Goal: Register for event/course

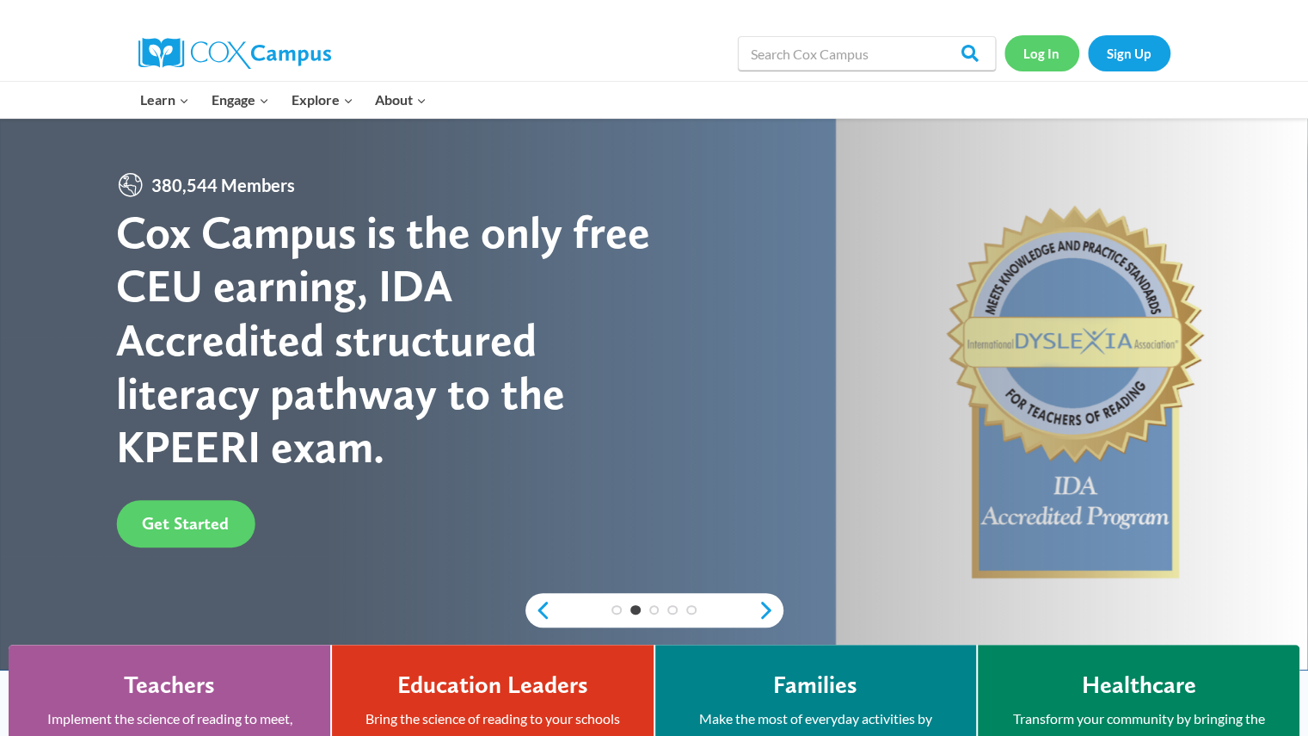
click at [1043, 42] on link "Log In" at bounding box center [1042, 52] width 75 height 35
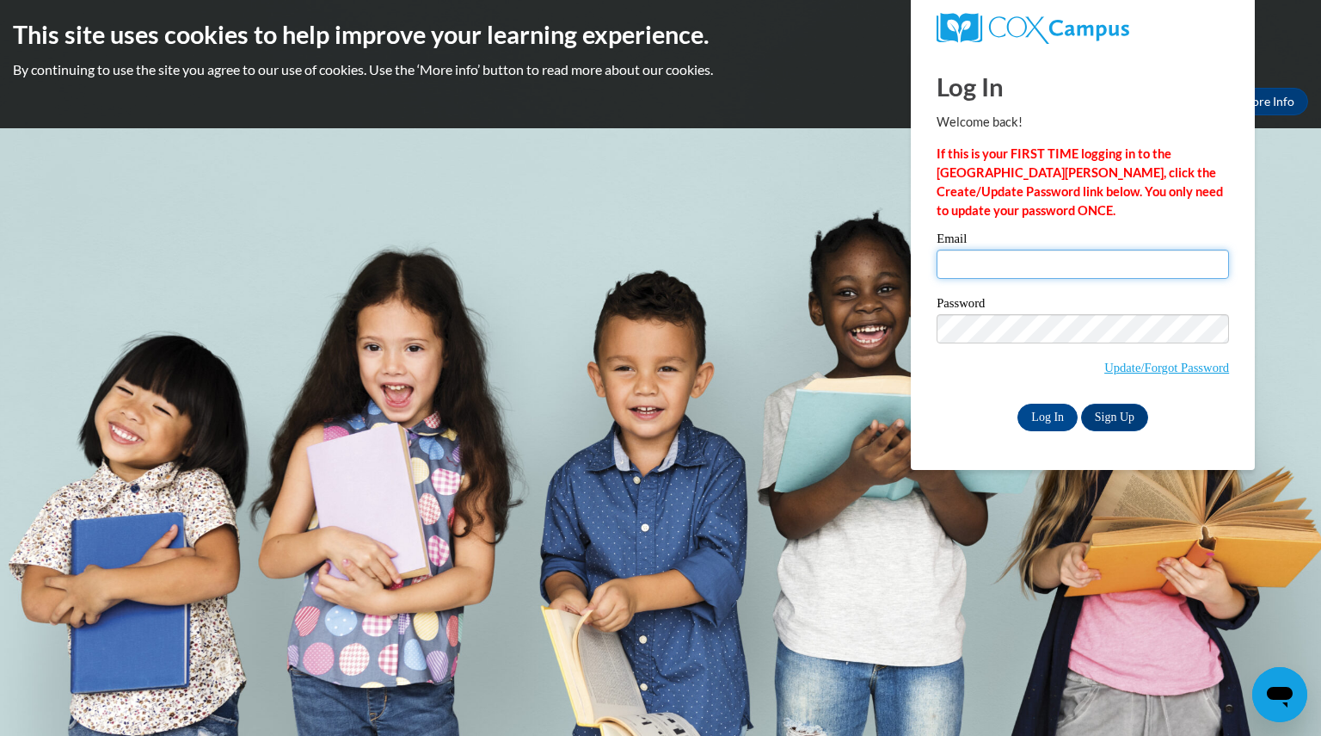
type input "Inglisshannon@aasd.k12.wi.us"
click at [1154, 268] on input "Inglisshannon@aasd.k12.wi.us" at bounding box center [1083, 263] width 292 height 29
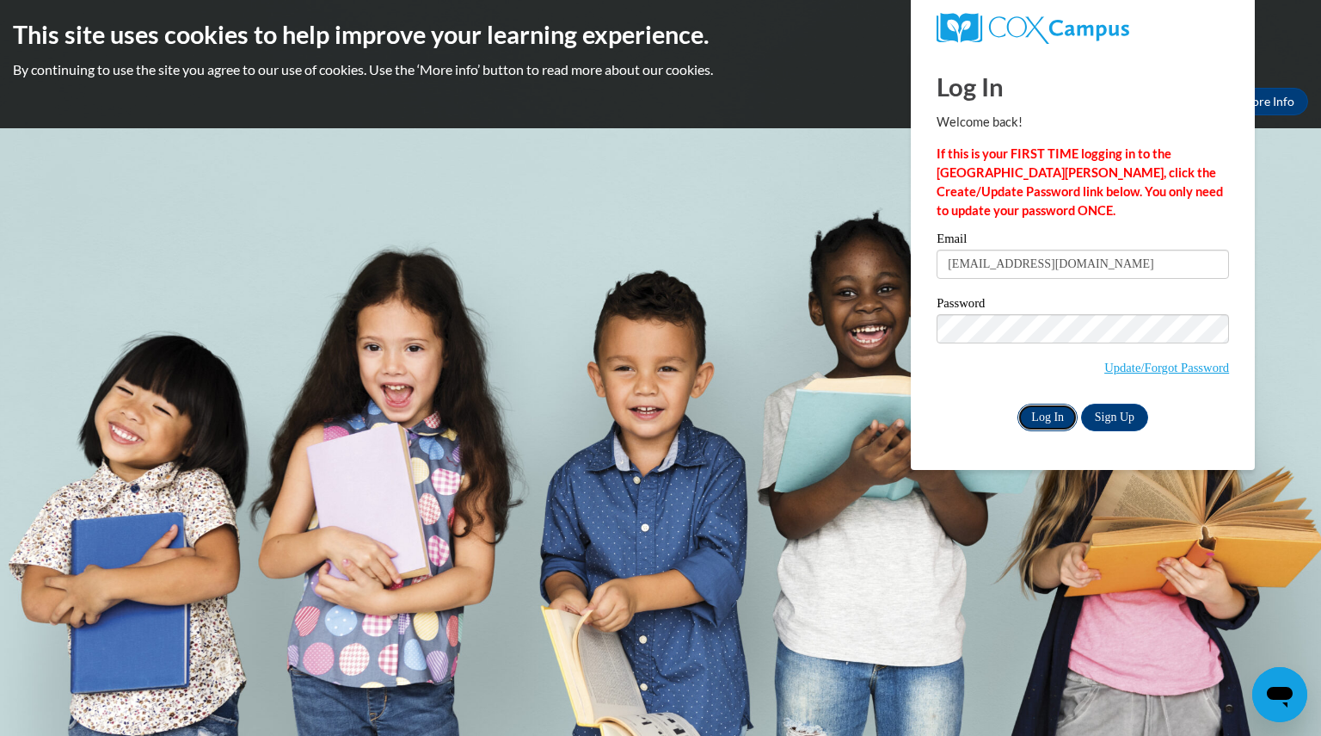
click at [1052, 418] on input "Log In" at bounding box center [1048, 417] width 60 height 28
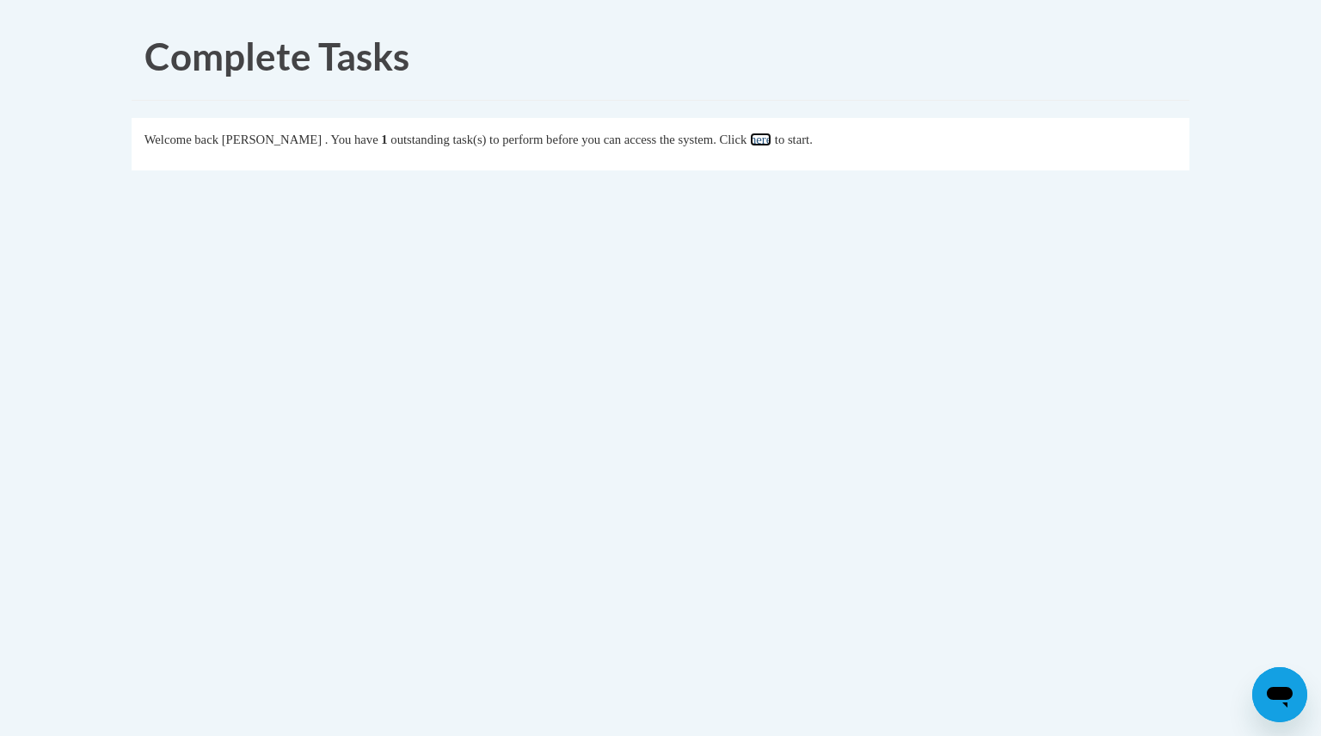
click at [772, 143] on link "here" at bounding box center [761, 139] width 22 height 14
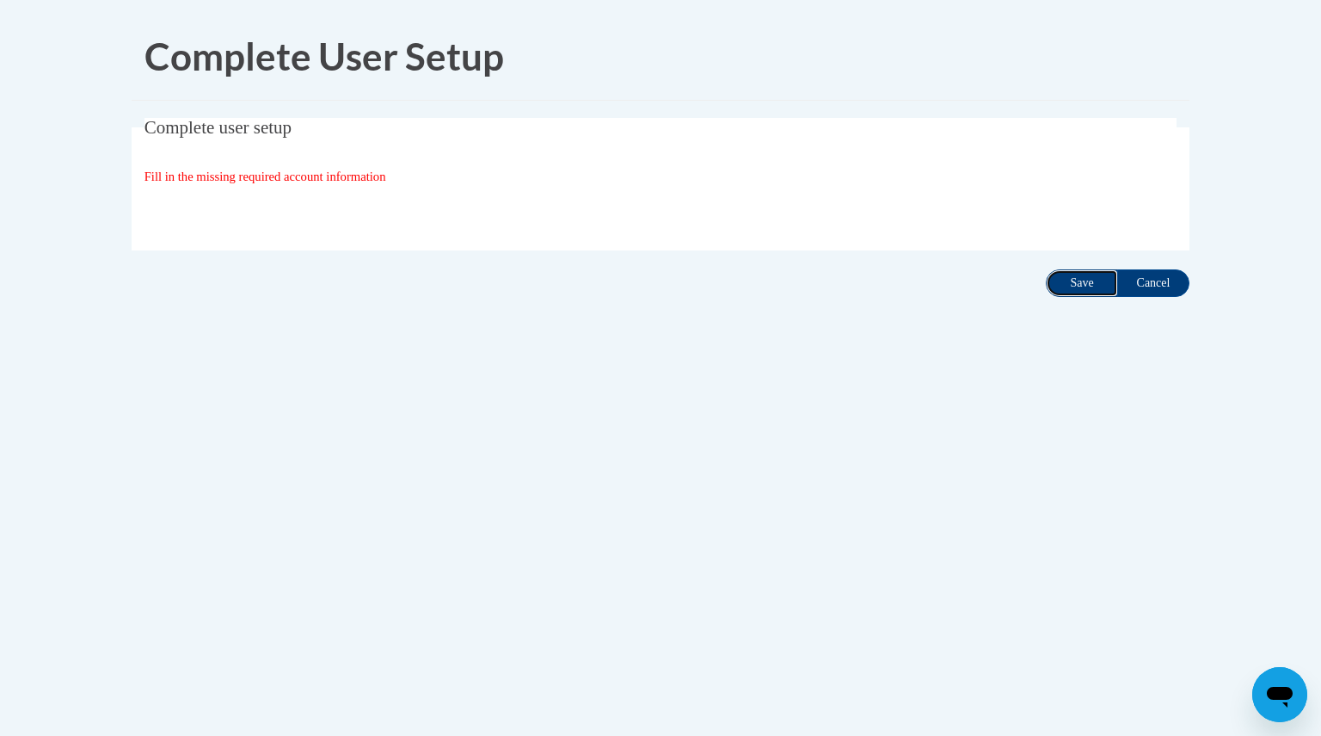
click at [1088, 286] on input "Save" at bounding box center [1082, 283] width 72 height 28
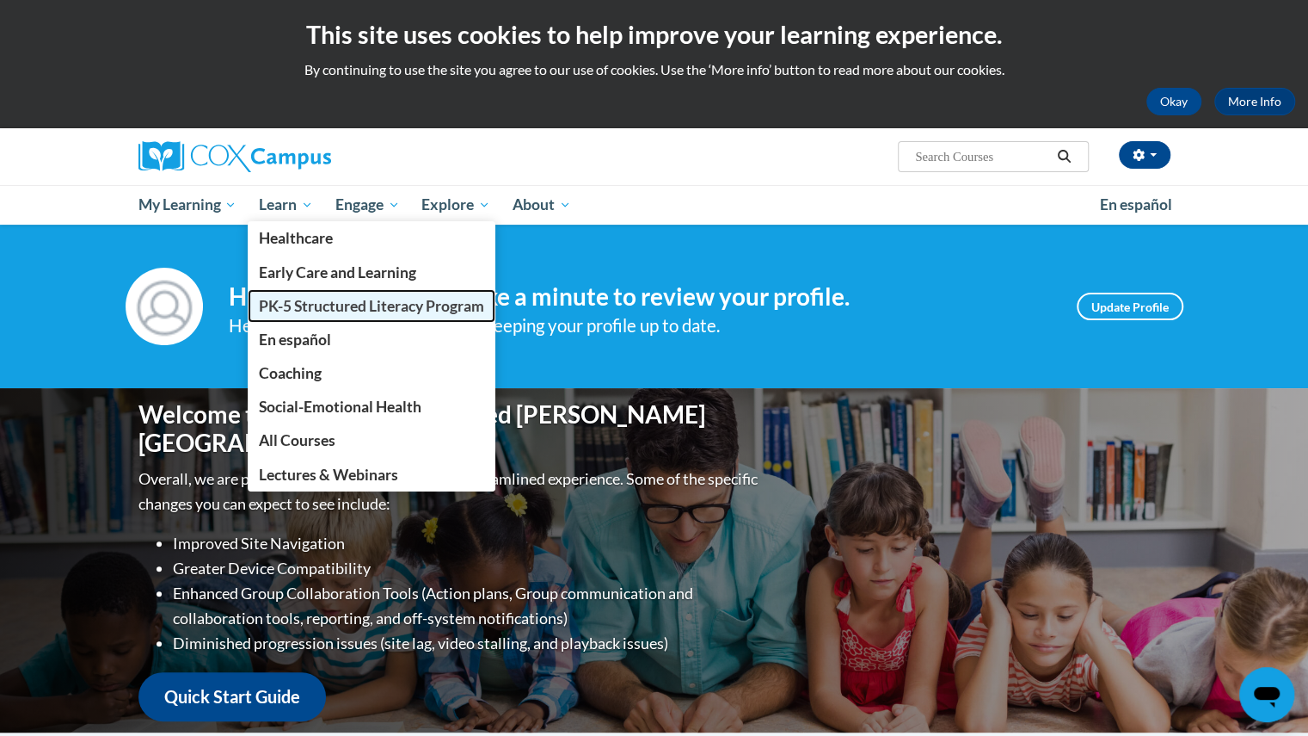
click at [323, 307] on span "PK-5 Structured Literacy Program" at bounding box center [371, 306] width 225 height 18
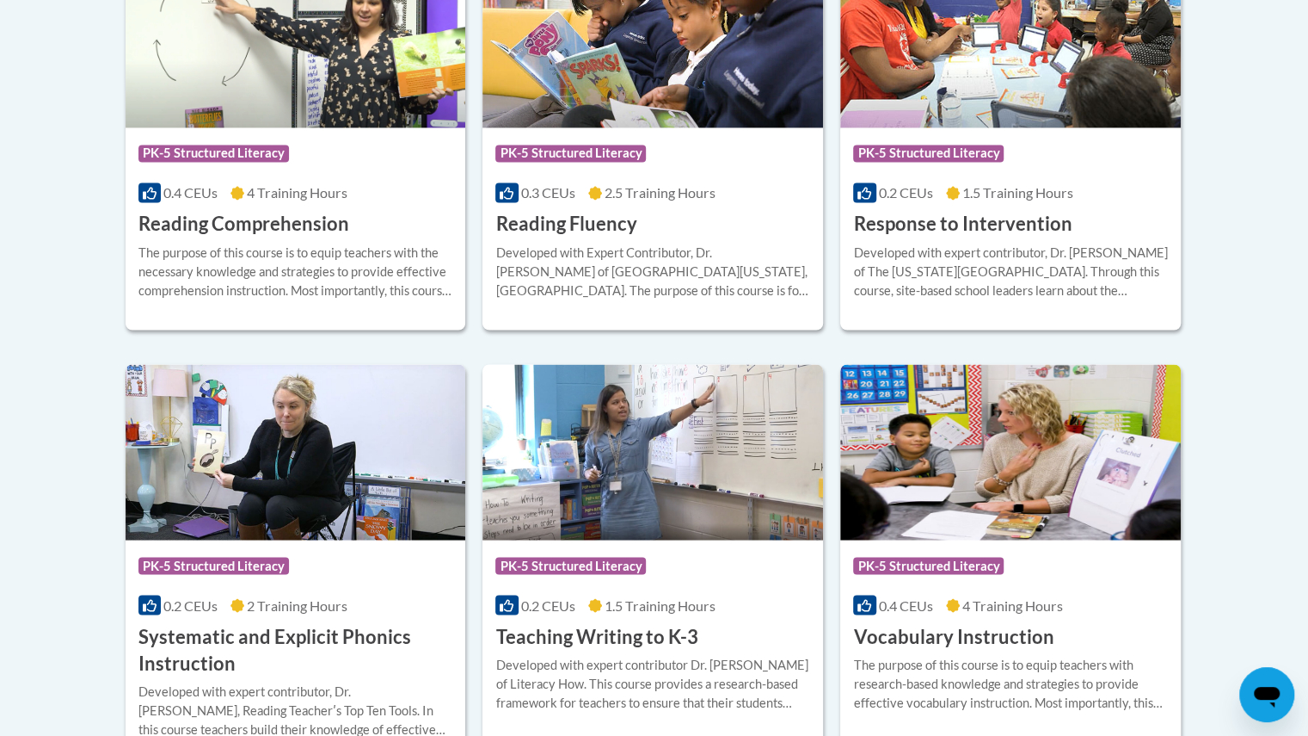
scroll to position [1713, 0]
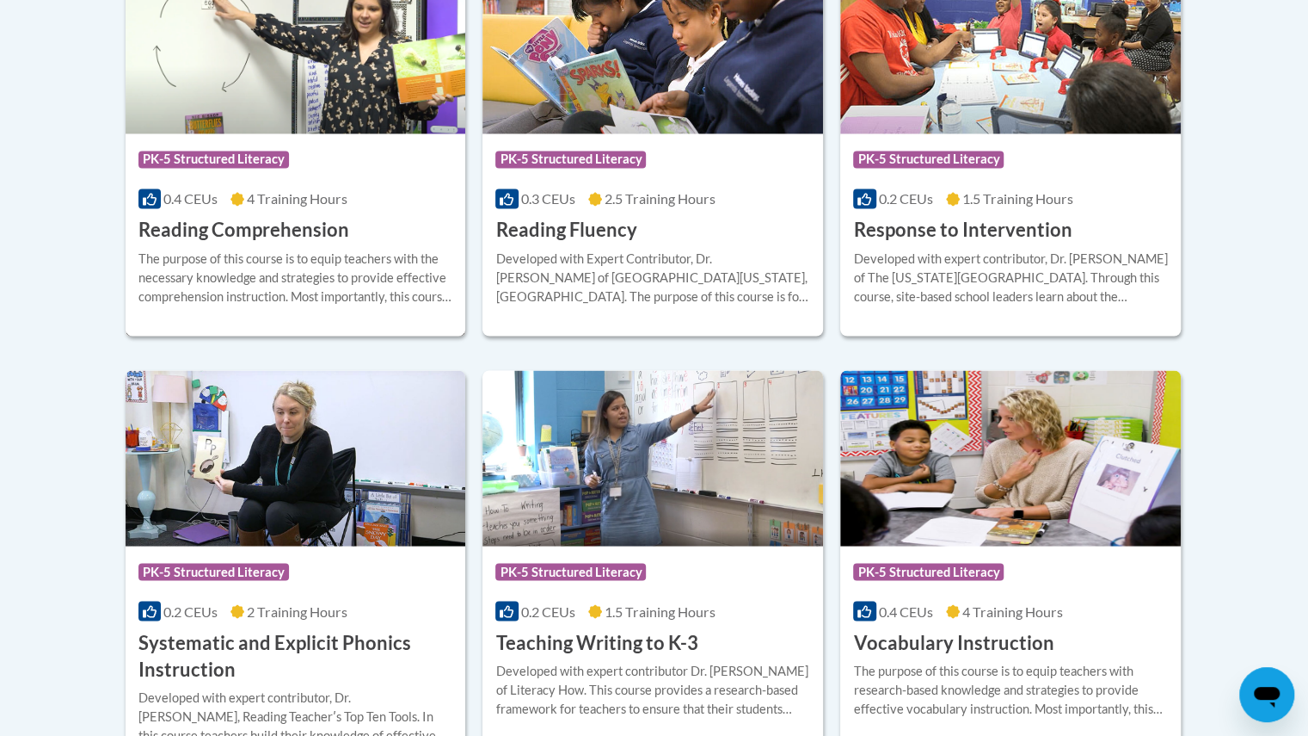
click at [243, 168] on span "PK-5 Structured Literacy" at bounding box center [216, 162] width 155 height 22
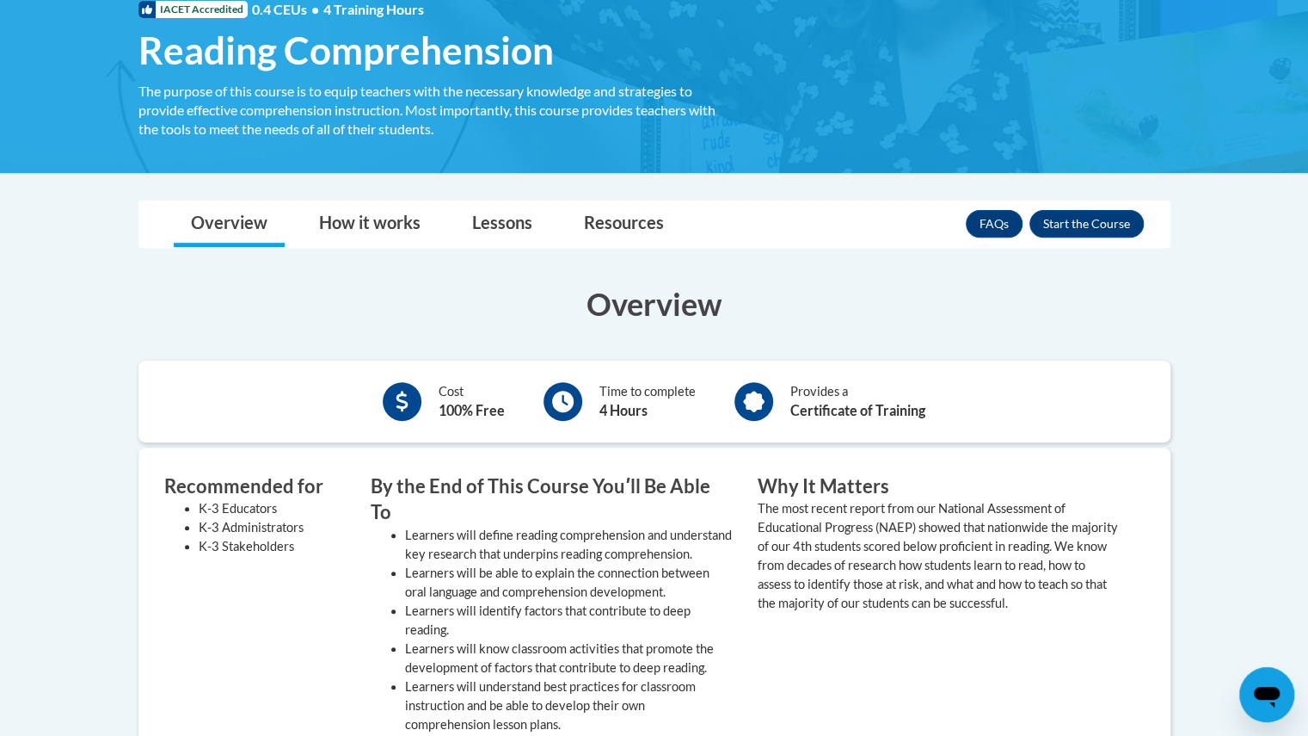
scroll to position [275, 0]
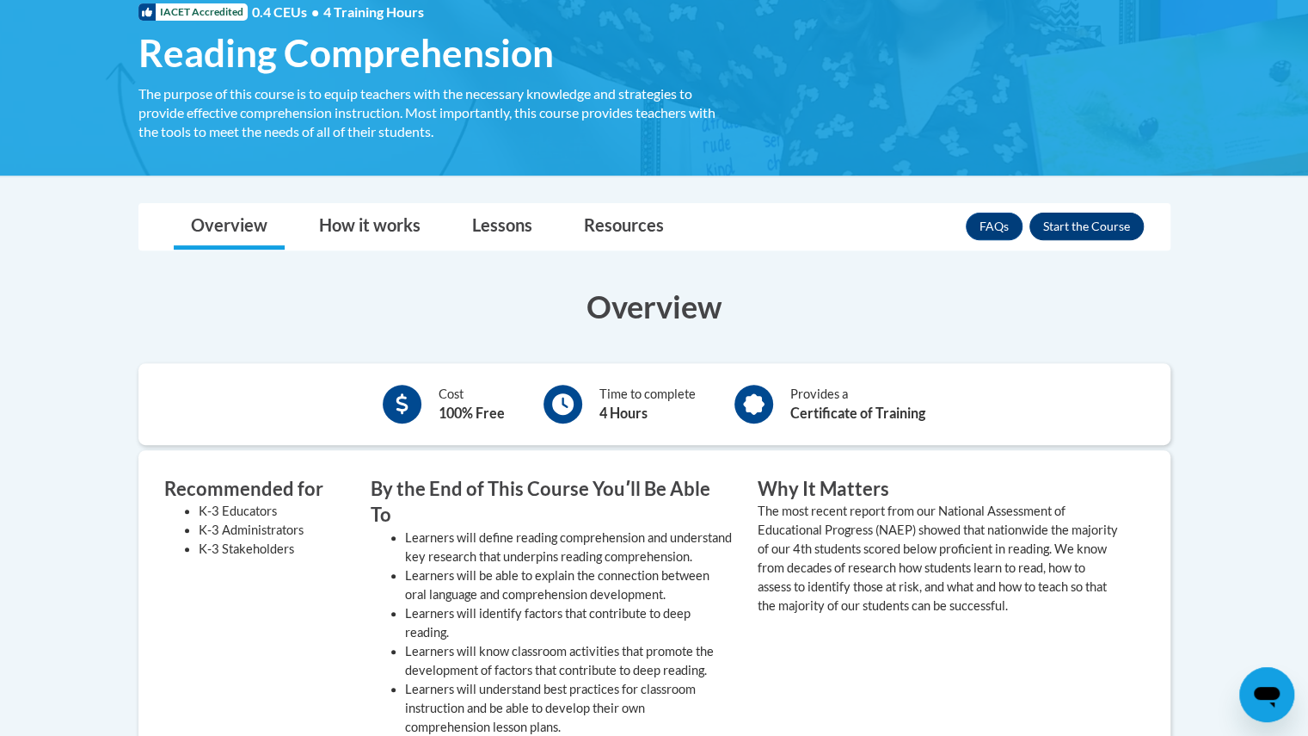
click at [1079, 223] on button "Enroll" at bounding box center [1087, 226] width 114 height 28
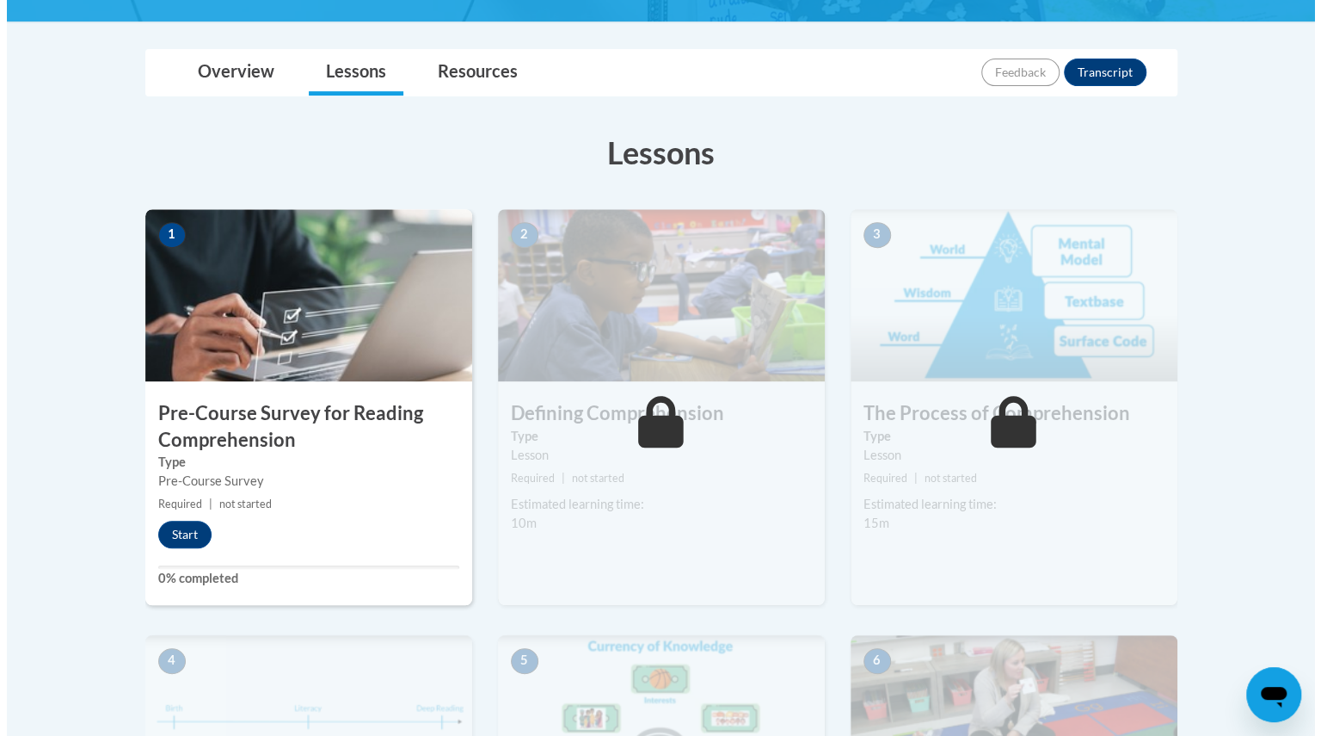
scroll to position [373, 0]
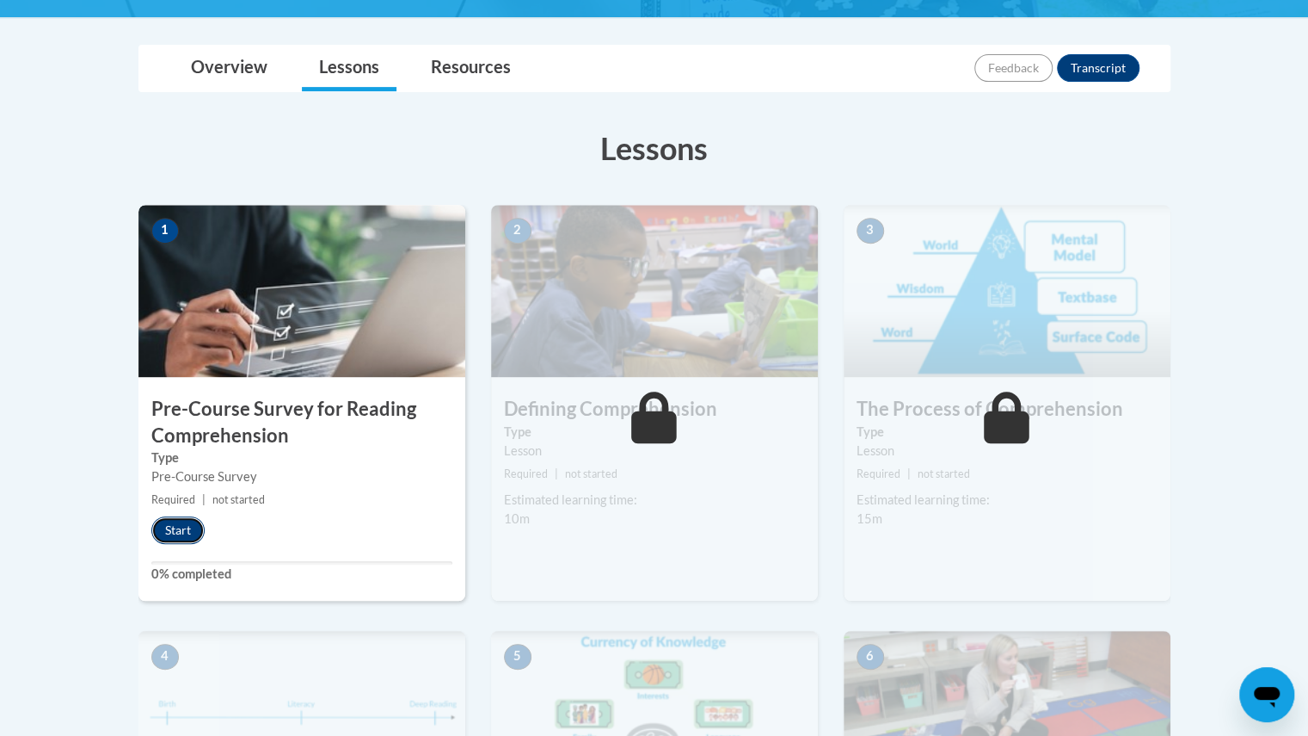
click at [174, 534] on button "Start" at bounding box center [177, 530] width 53 height 28
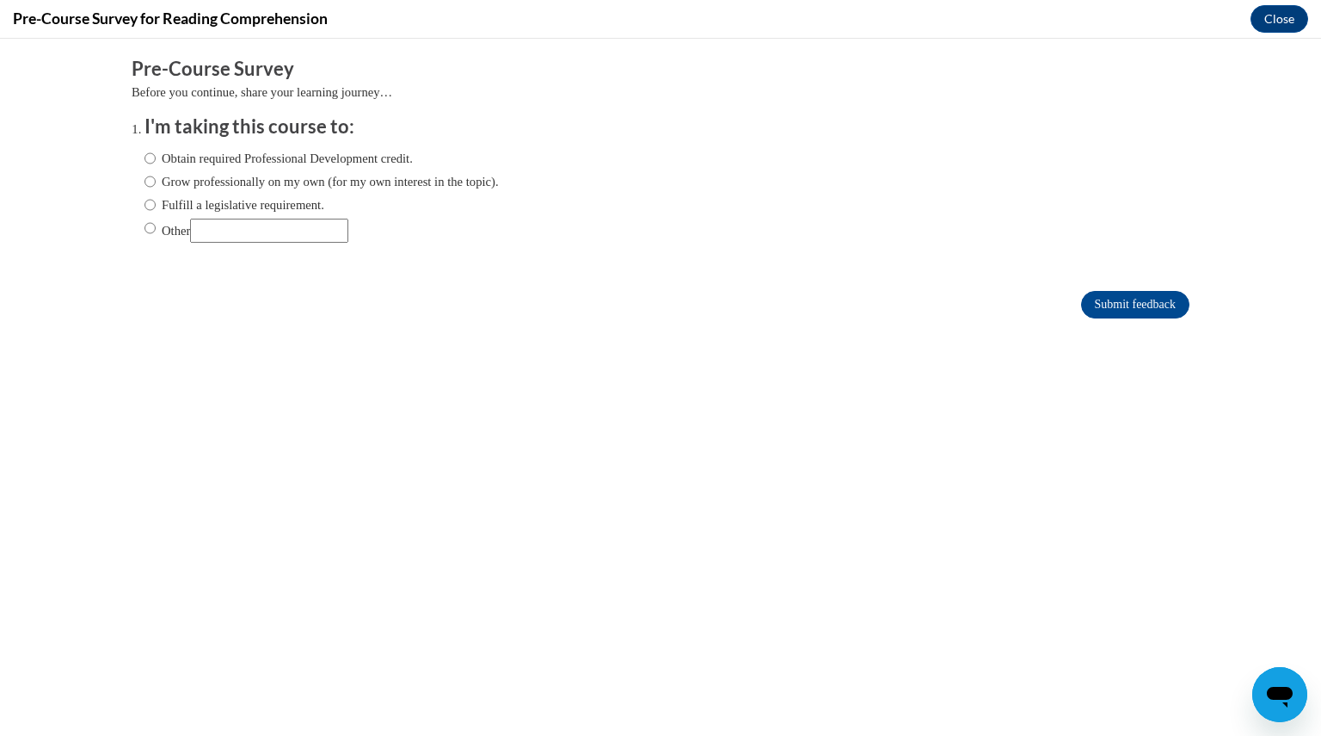
scroll to position [0, 0]
click at [145, 202] on input "Fulfill a legislative requirement." at bounding box center [150, 204] width 11 height 19
radio input "true"
click at [1081, 304] on input "Submit feedback" at bounding box center [1135, 305] width 108 height 28
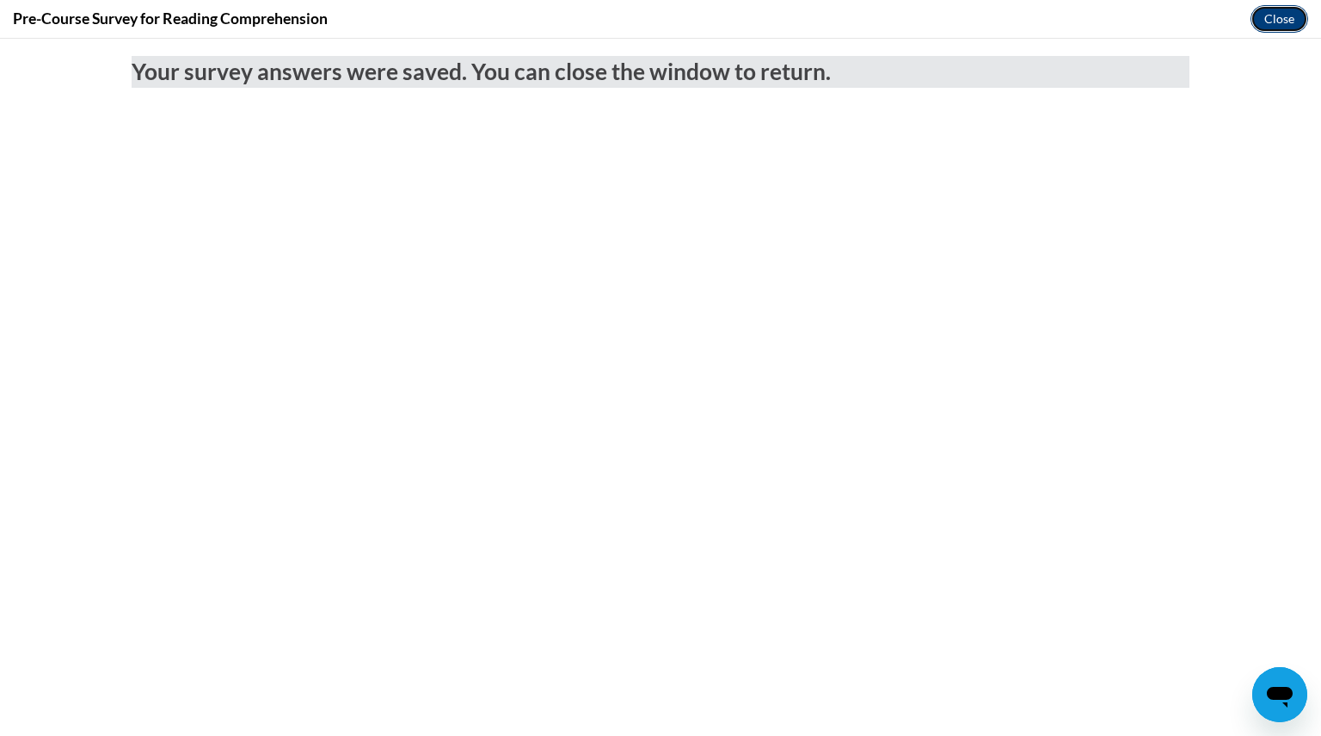
click at [1271, 17] on button "Close" at bounding box center [1280, 19] width 58 height 28
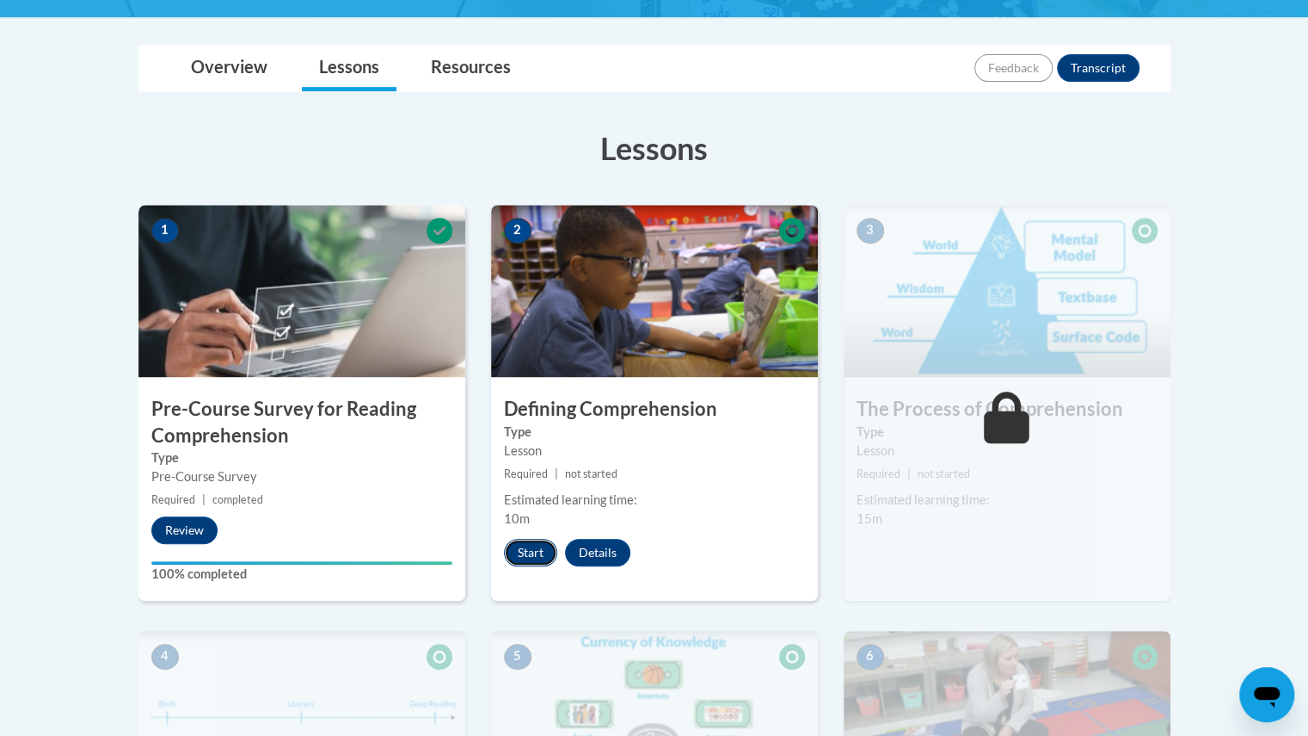
click at [520, 551] on button "Start" at bounding box center [530, 553] width 53 height 28
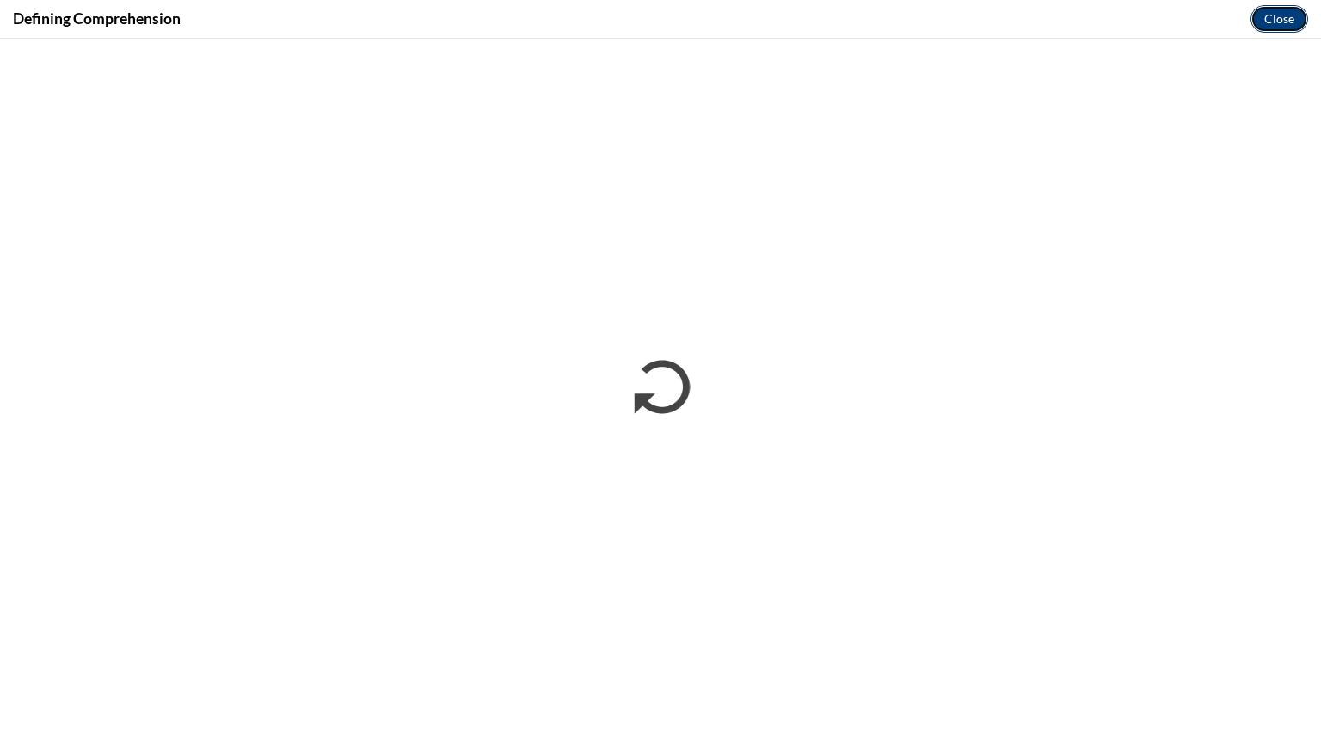
click at [1265, 28] on button "Close" at bounding box center [1280, 19] width 58 height 28
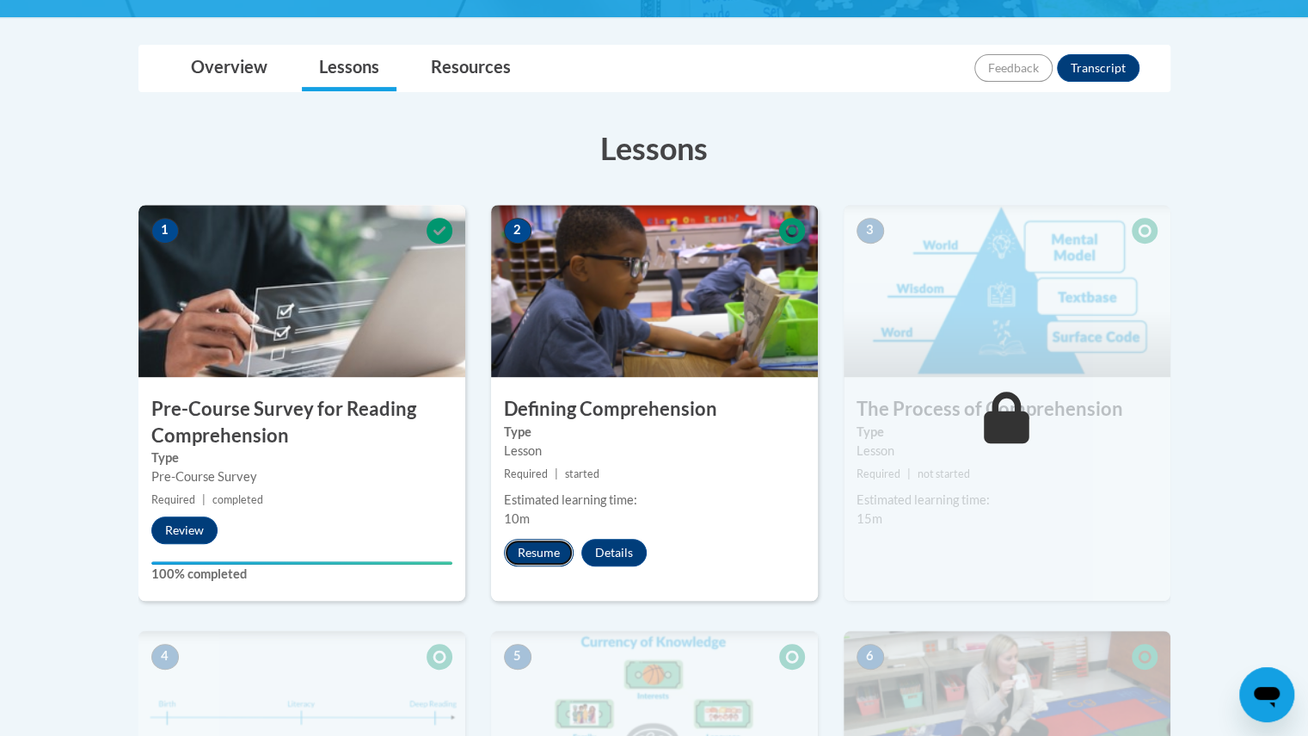
click at [524, 559] on button "Resume" at bounding box center [539, 553] width 70 height 28
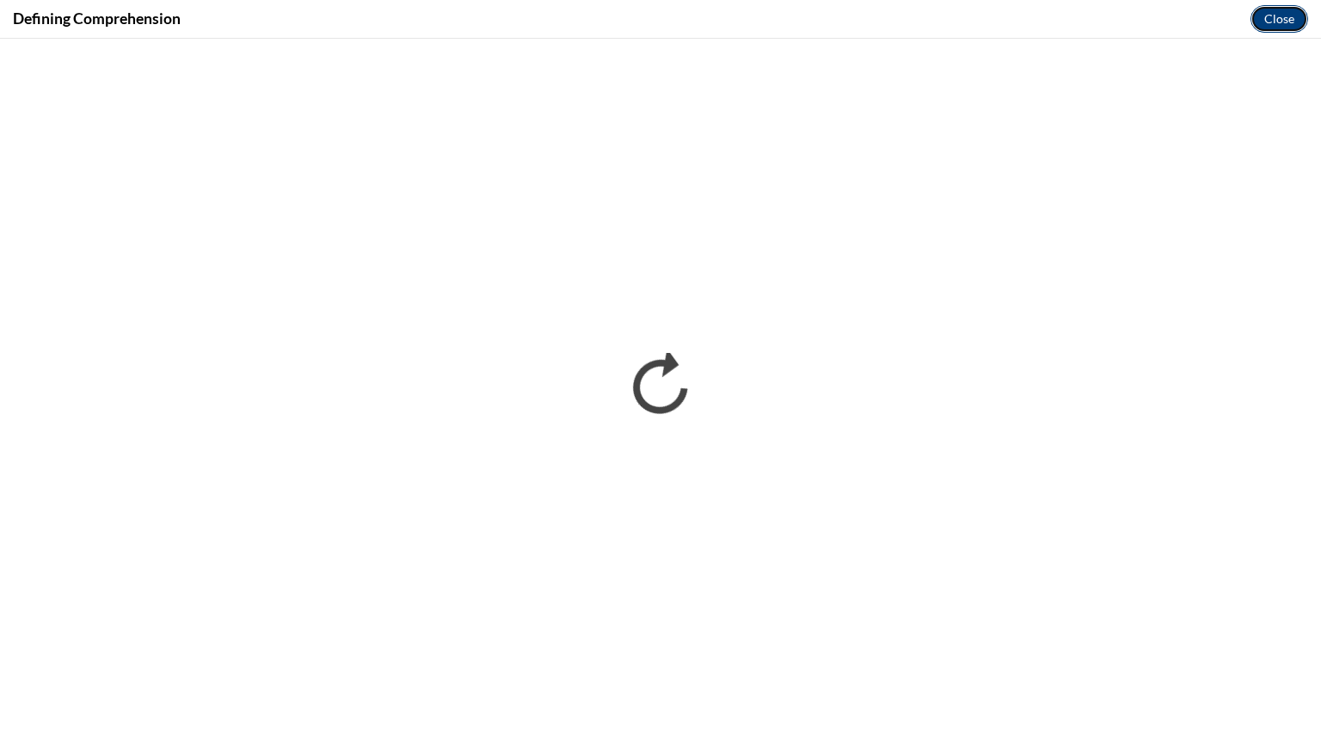
click at [1281, 20] on button "Close" at bounding box center [1280, 19] width 58 height 28
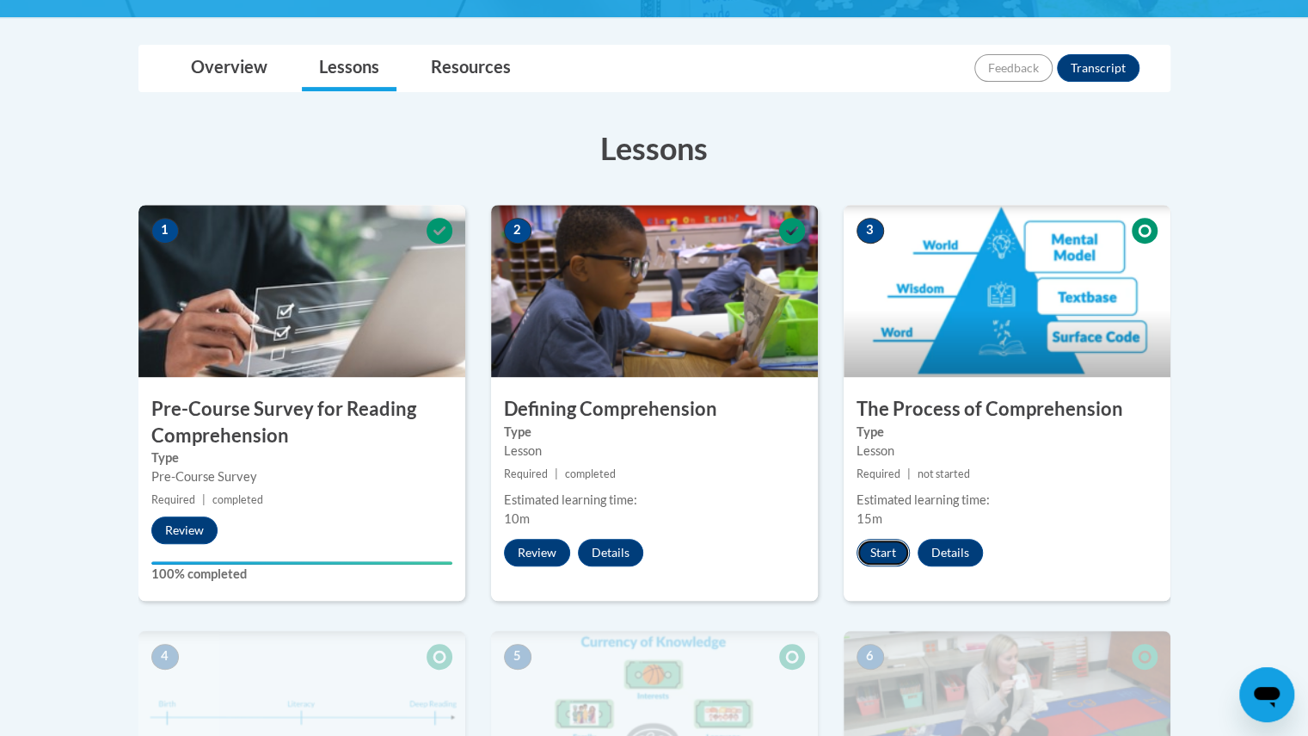
click at [895, 543] on button "Start" at bounding box center [883, 553] width 53 height 28
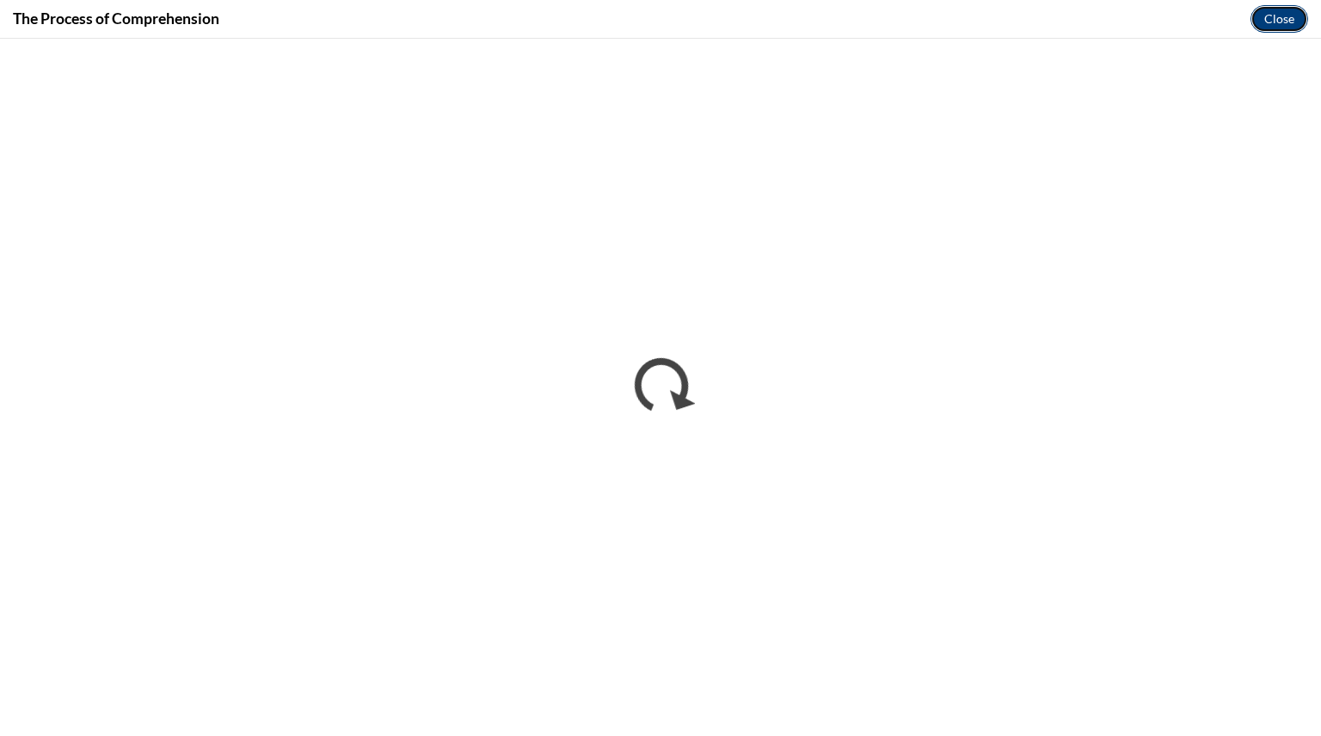
click at [1280, 19] on button "Close" at bounding box center [1280, 19] width 58 height 28
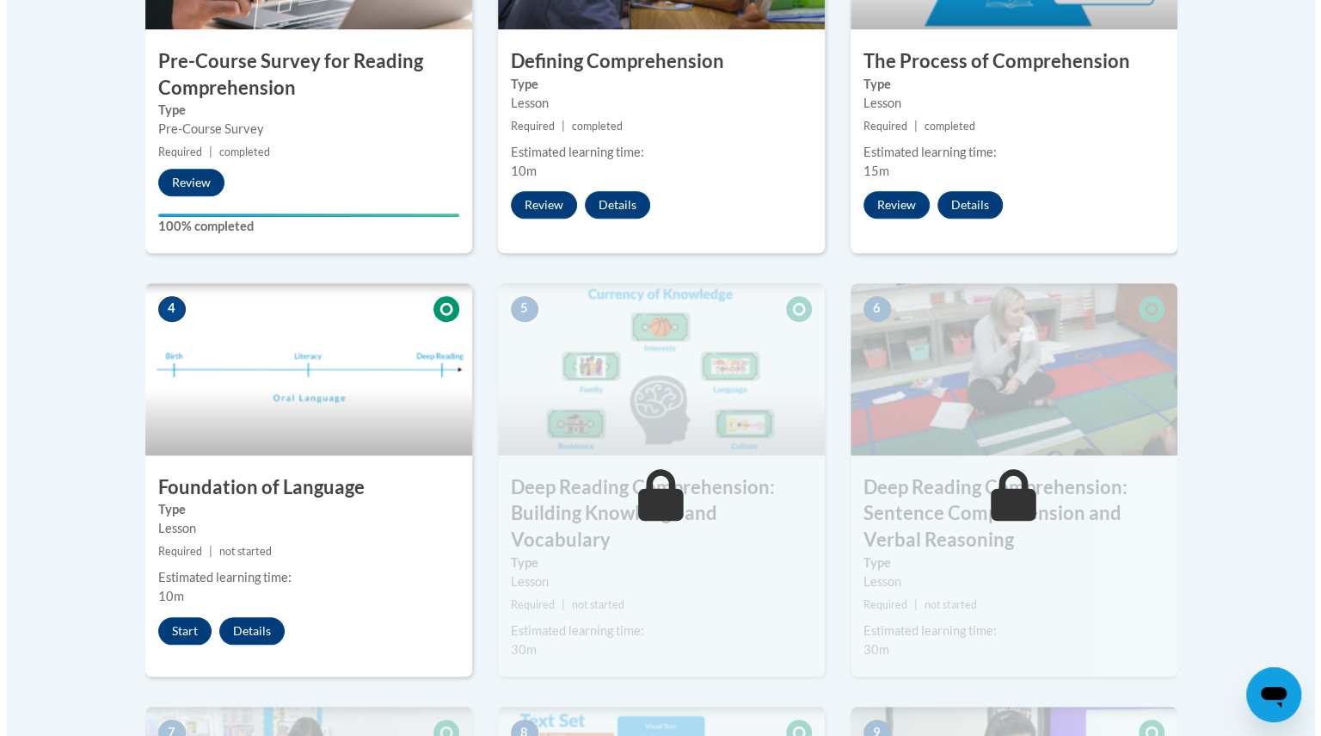
scroll to position [725, 0]
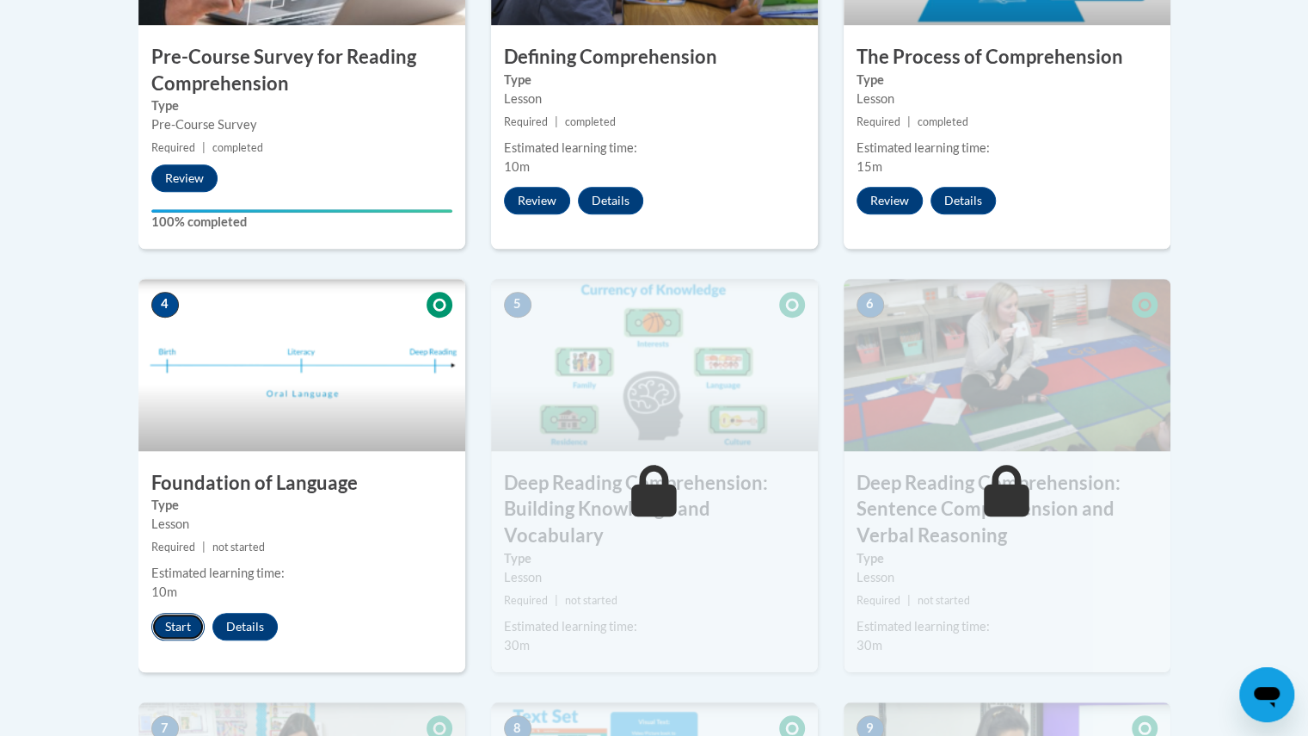
click at [164, 636] on button "Start" at bounding box center [177, 627] width 53 height 28
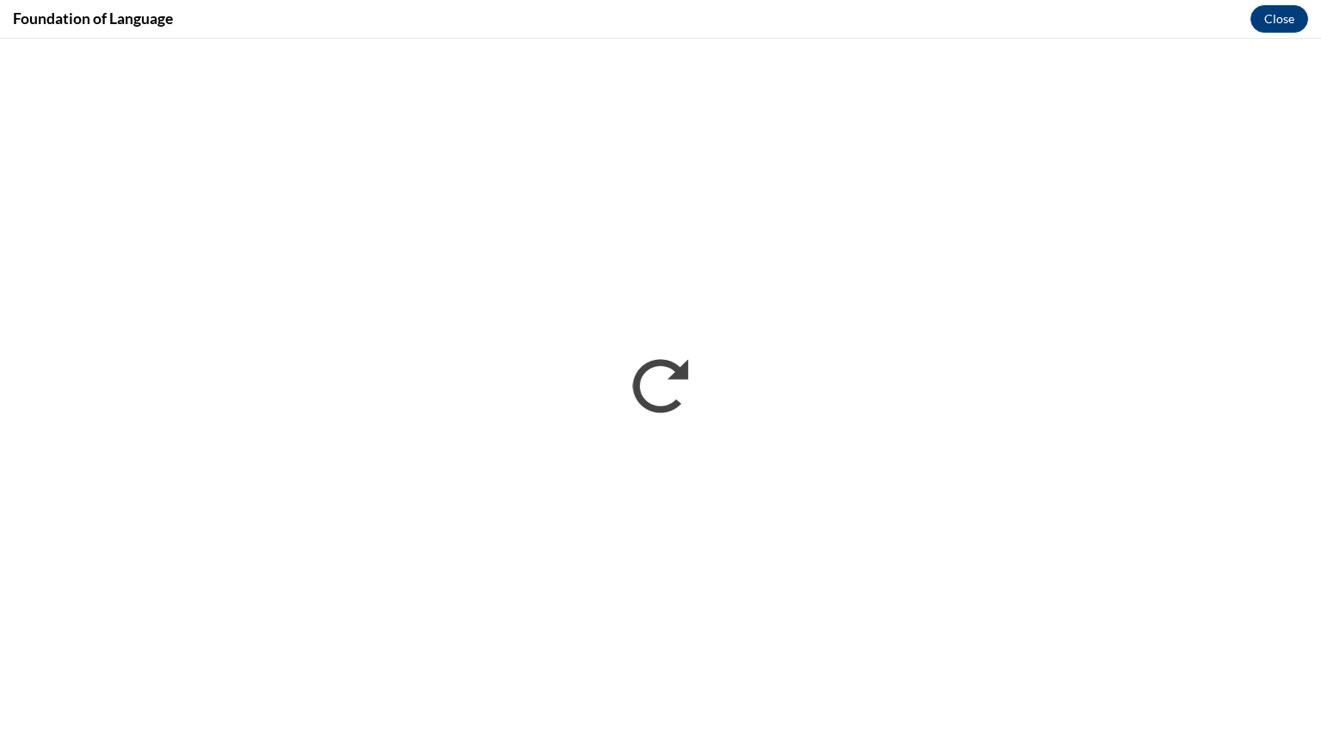
scroll to position [0, 0]
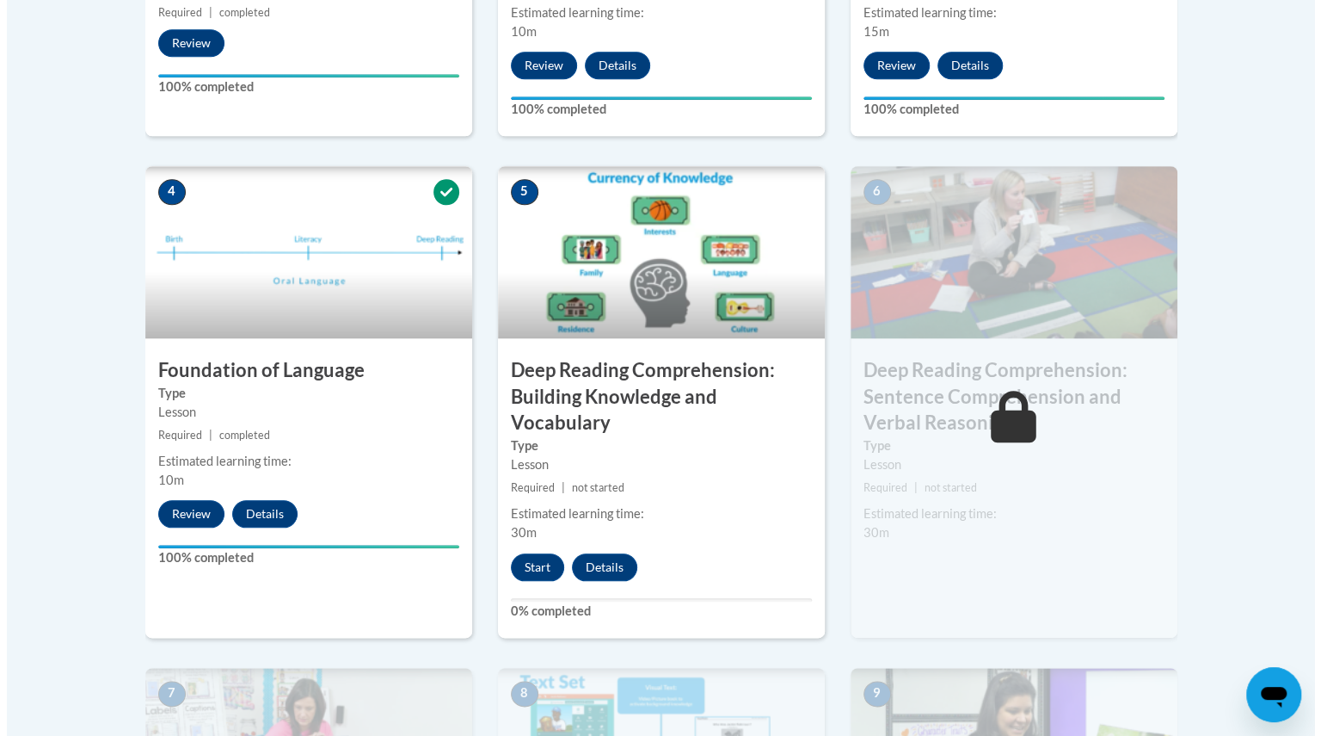
scroll to position [862, 0]
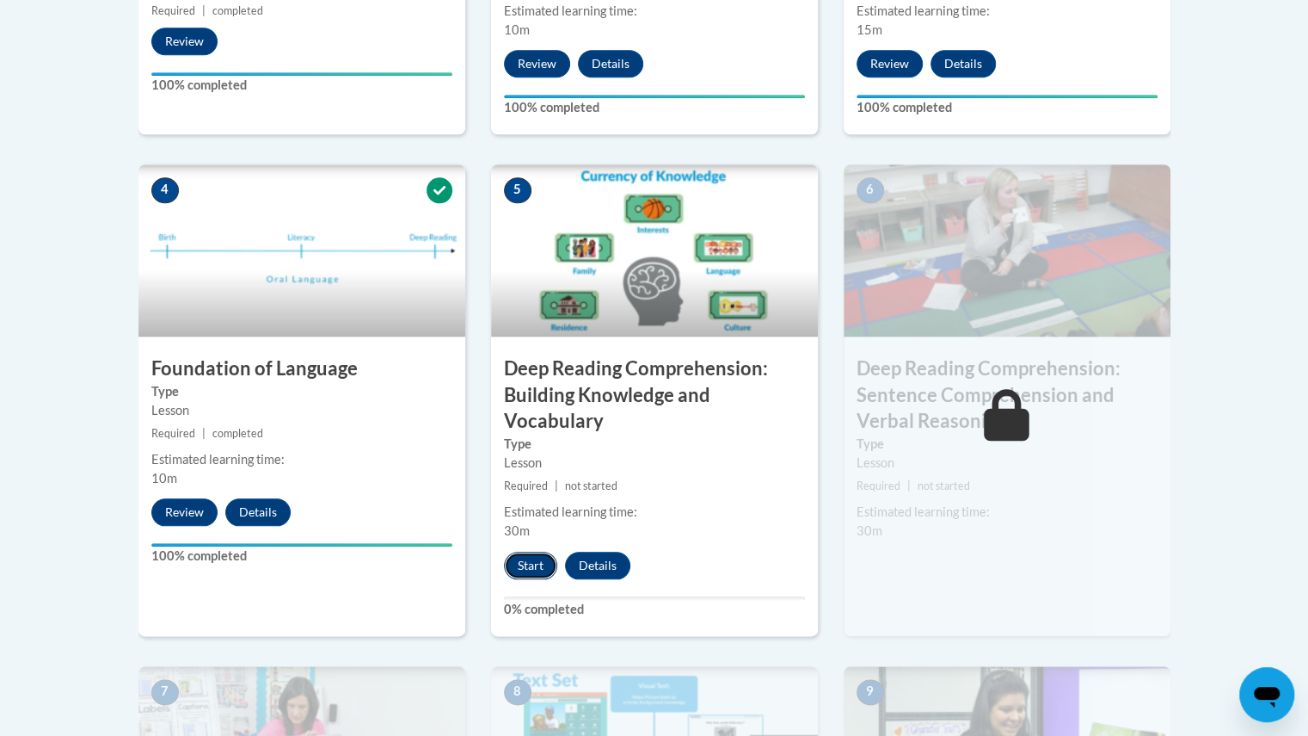
click at [530, 563] on button "Start" at bounding box center [530, 565] width 53 height 28
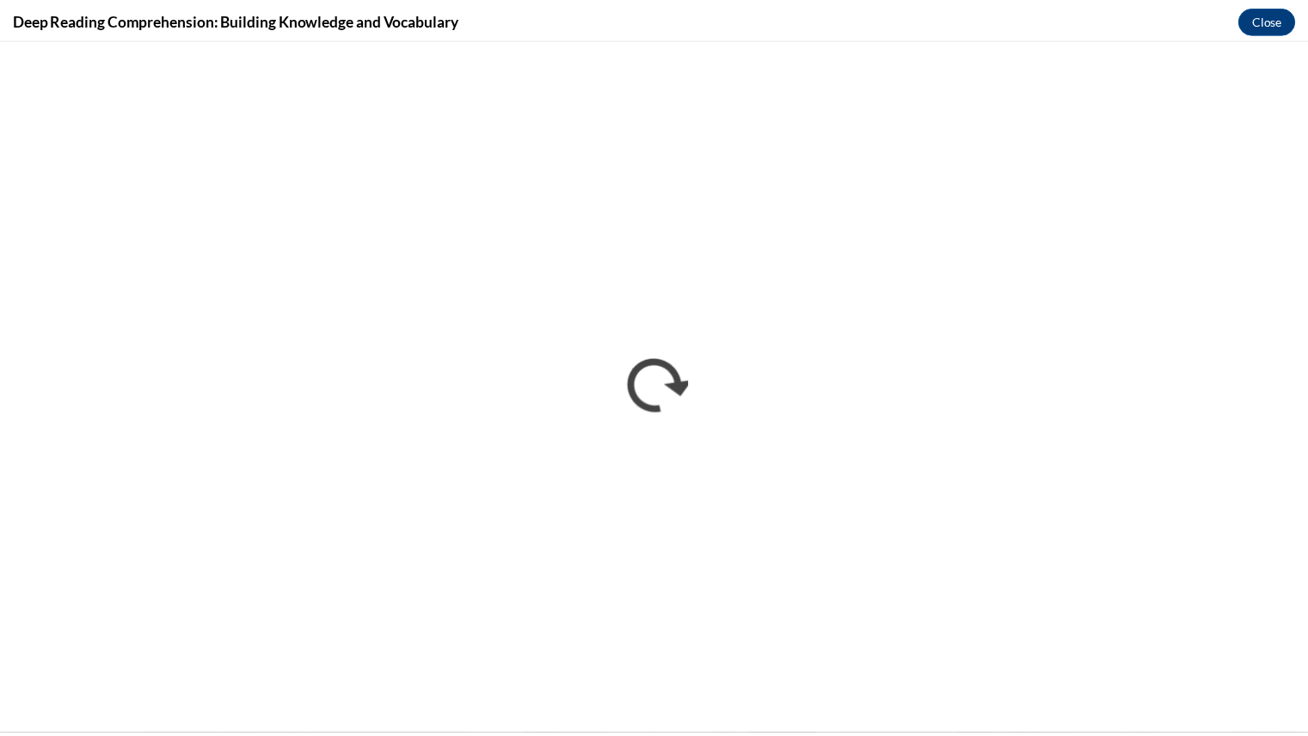
scroll to position [0, 0]
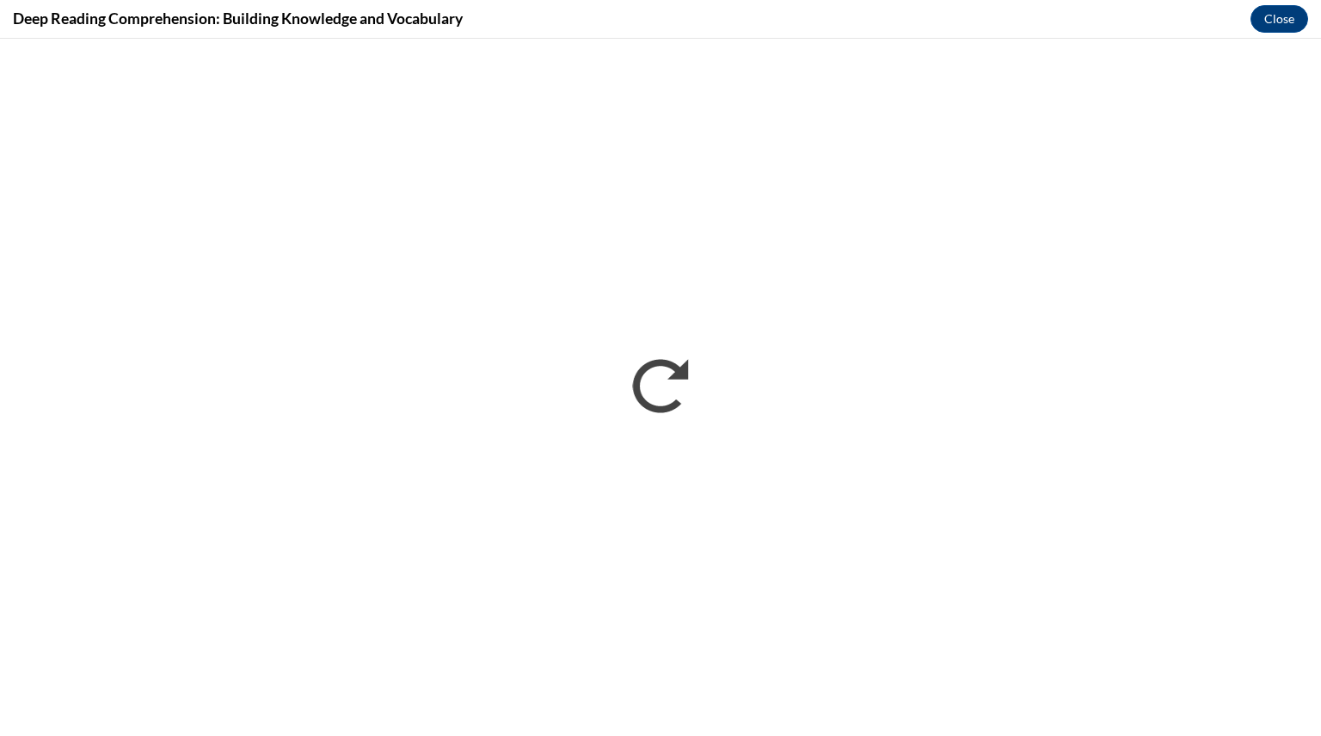
click at [1284, 45] on iframe "</div></body> </html>" at bounding box center [660, 387] width 1321 height 697
click at [1265, 26] on button "Close" at bounding box center [1280, 19] width 58 height 28
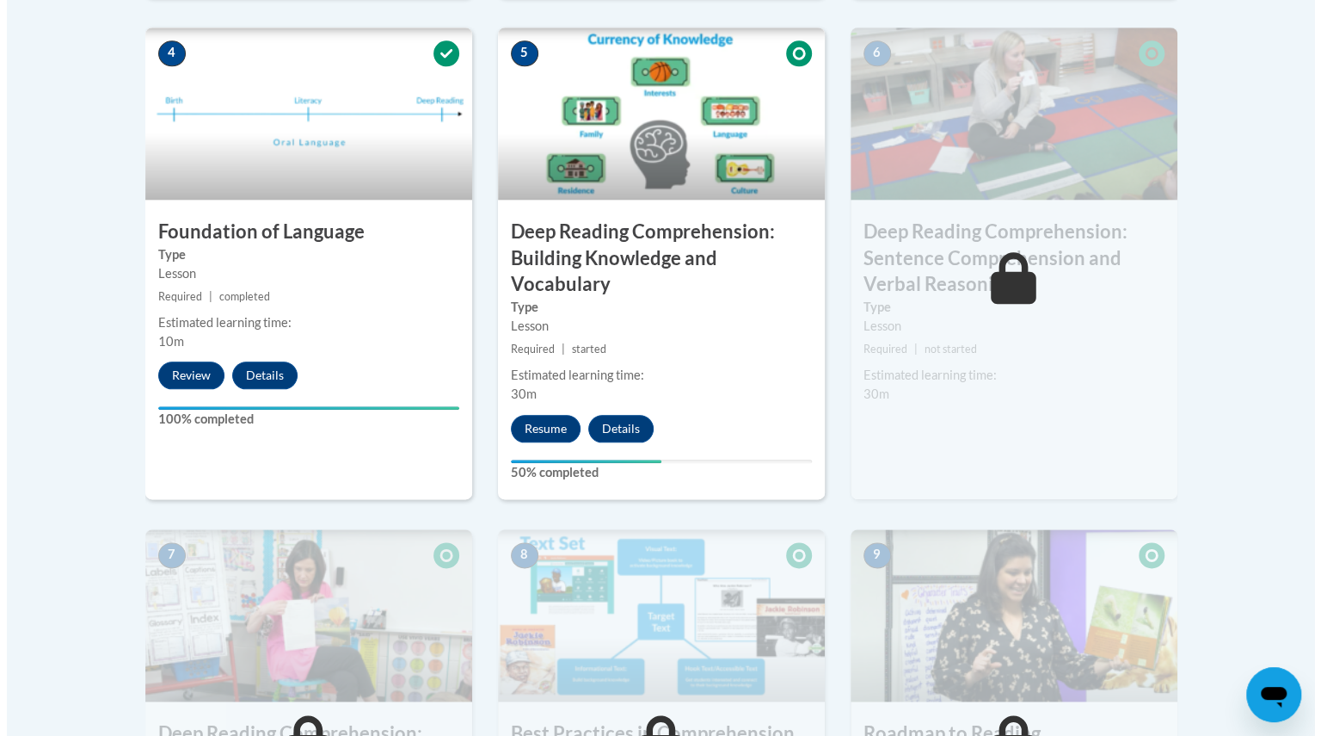
scroll to position [1004, 0]
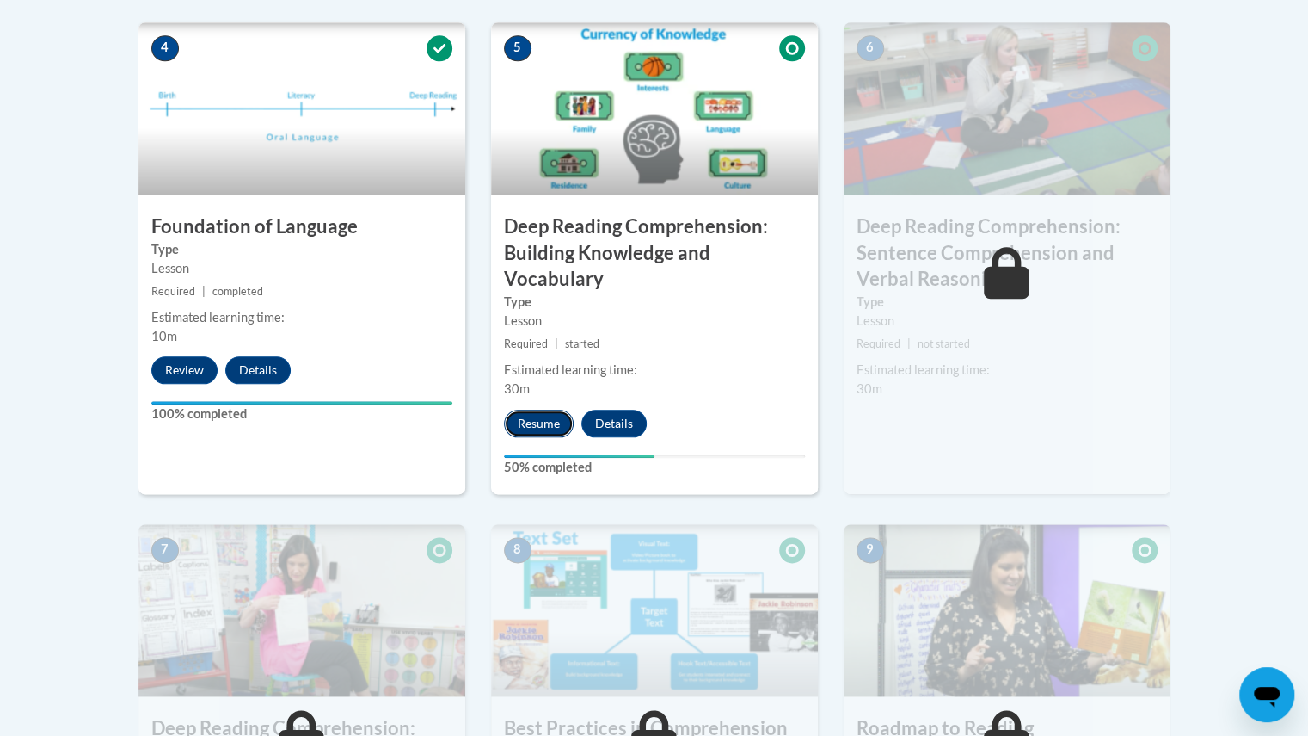
click at [539, 430] on button "Resume" at bounding box center [539, 423] width 70 height 28
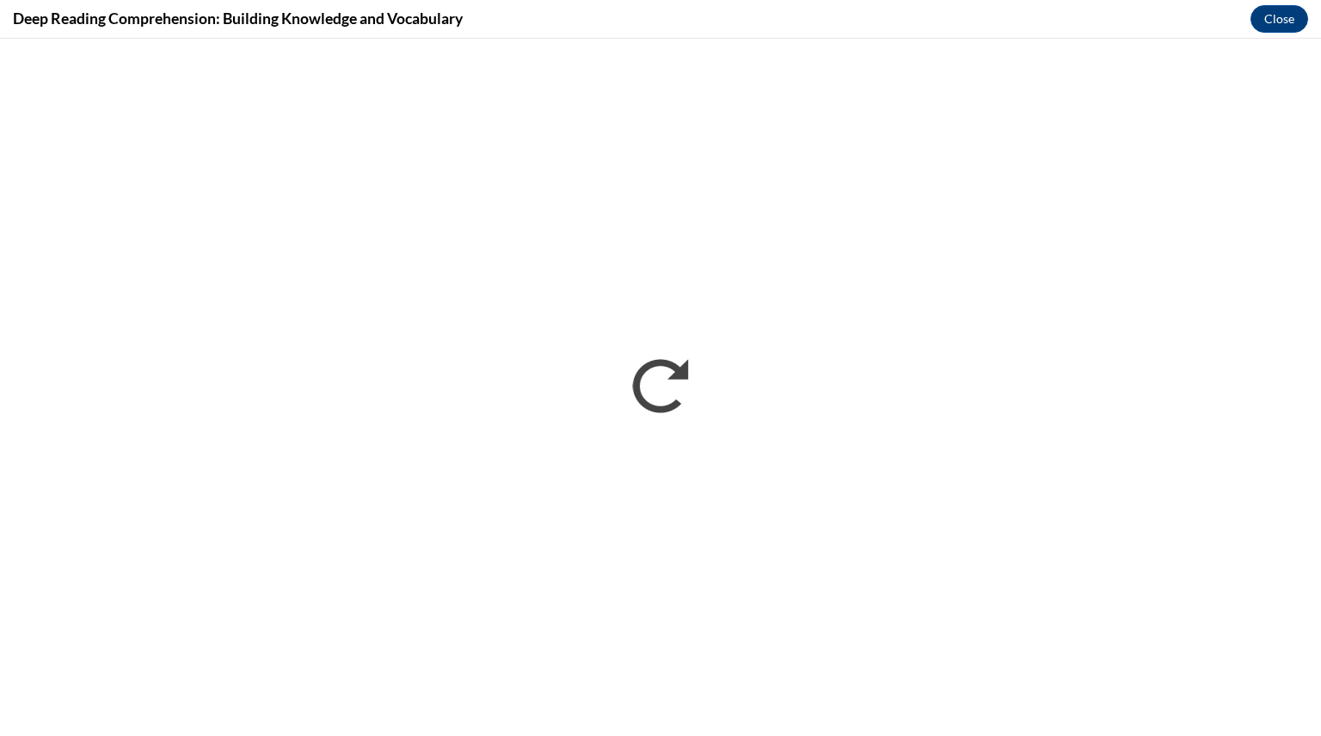
scroll to position [0, 0]
click at [1270, 15] on button "Close" at bounding box center [1280, 19] width 58 height 28
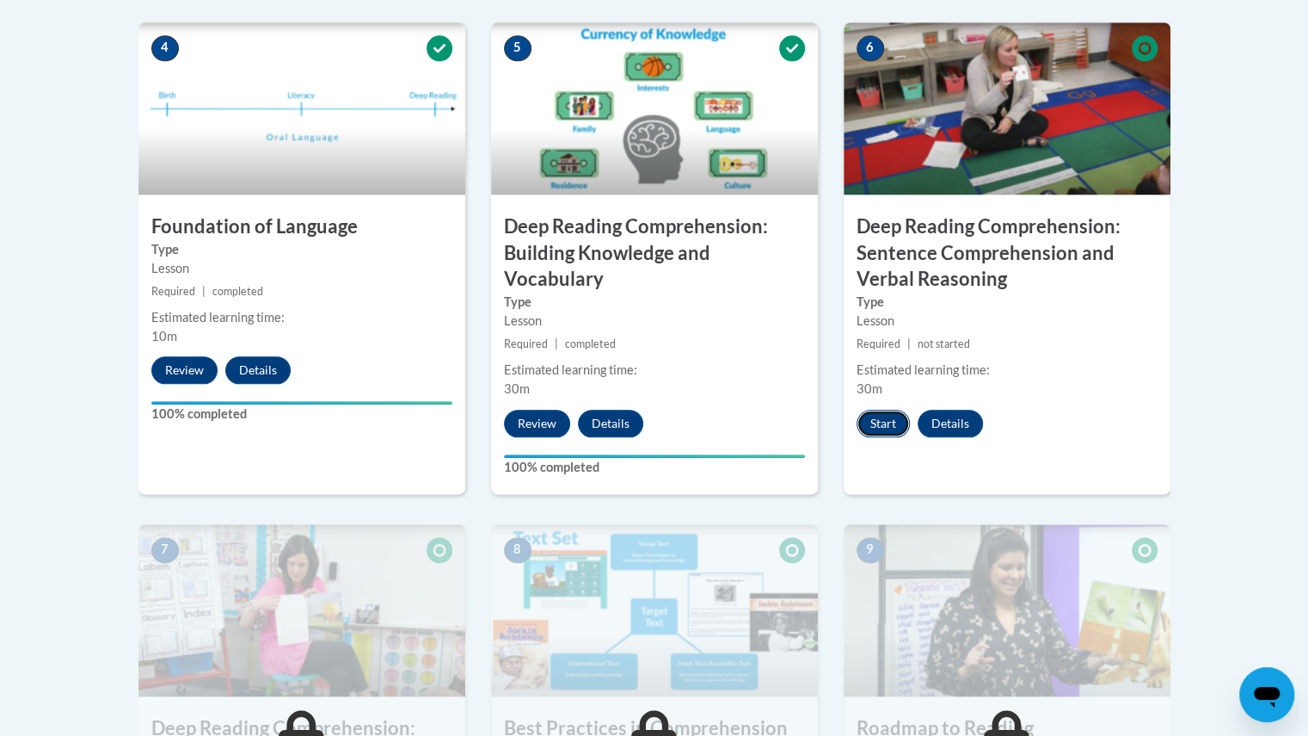
click at [883, 422] on button "Start" at bounding box center [883, 423] width 53 height 28
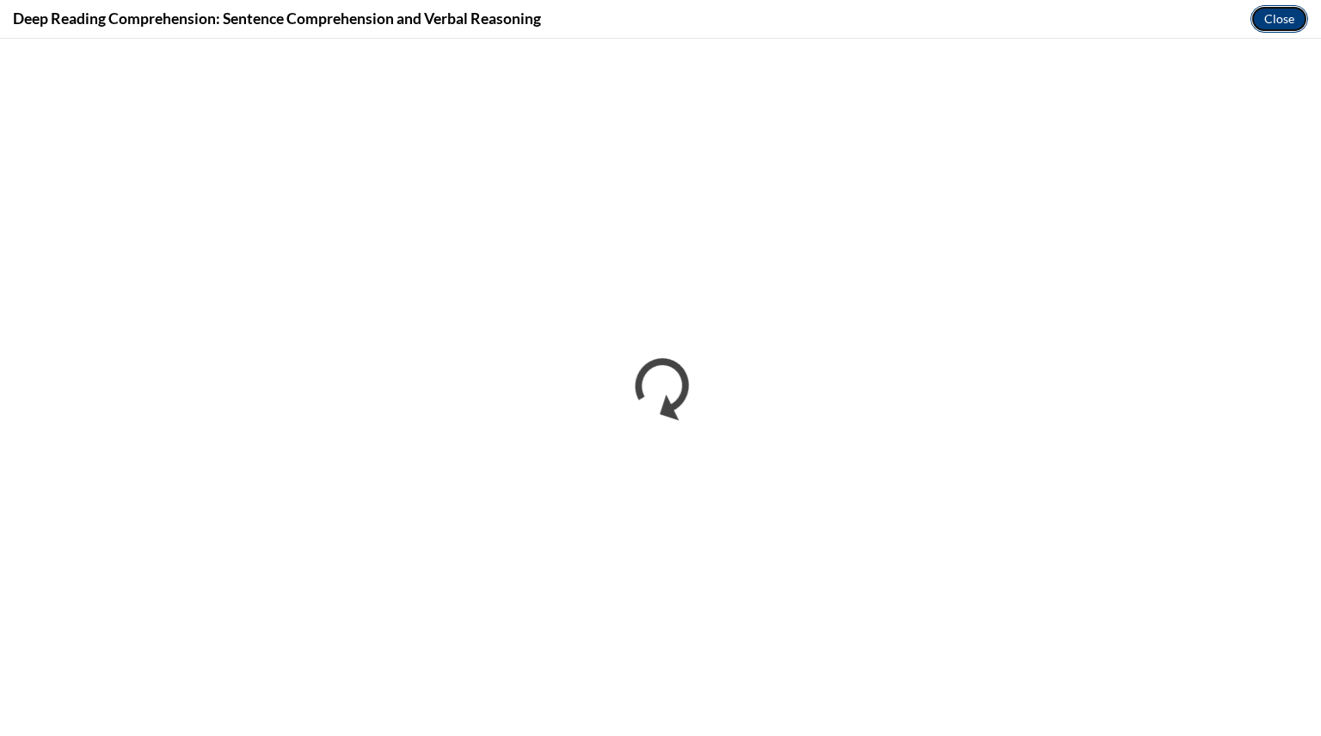
click at [1279, 11] on button "Close" at bounding box center [1280, 19] width 58 height 28
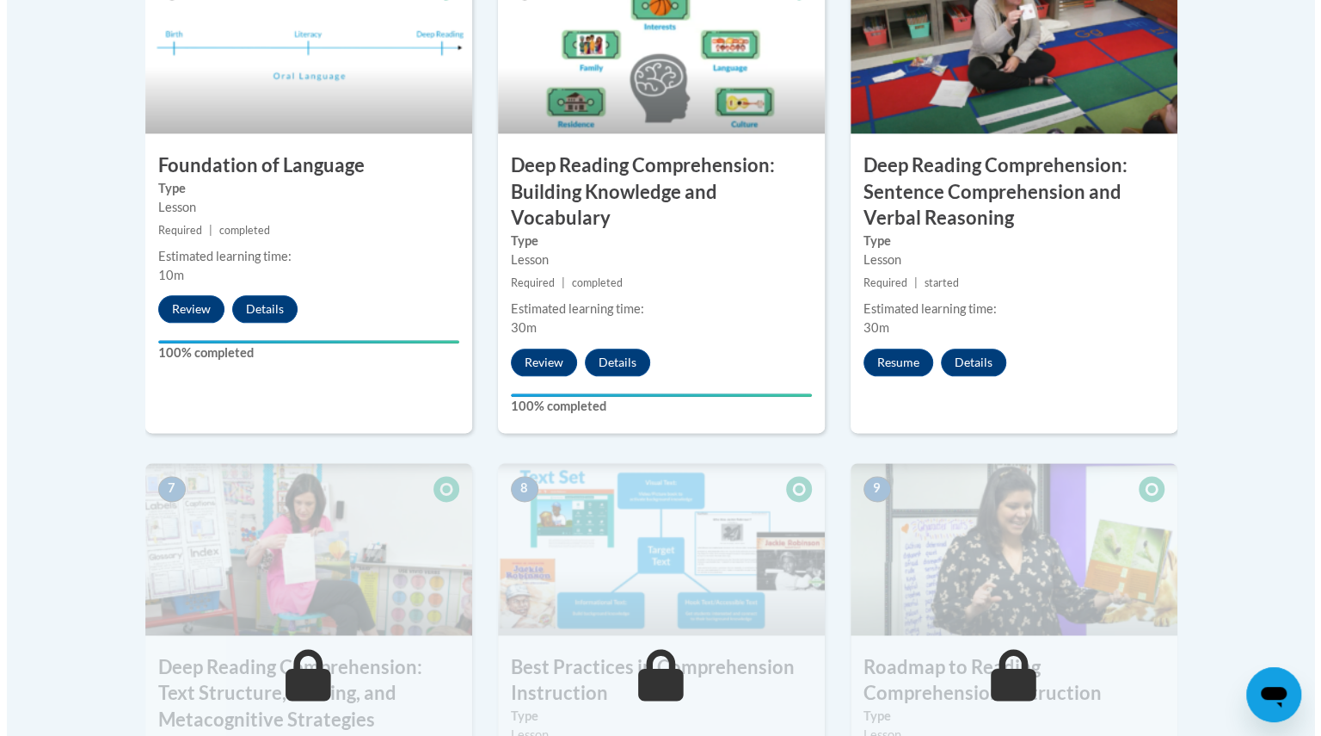
scroll to position [1064, 0]
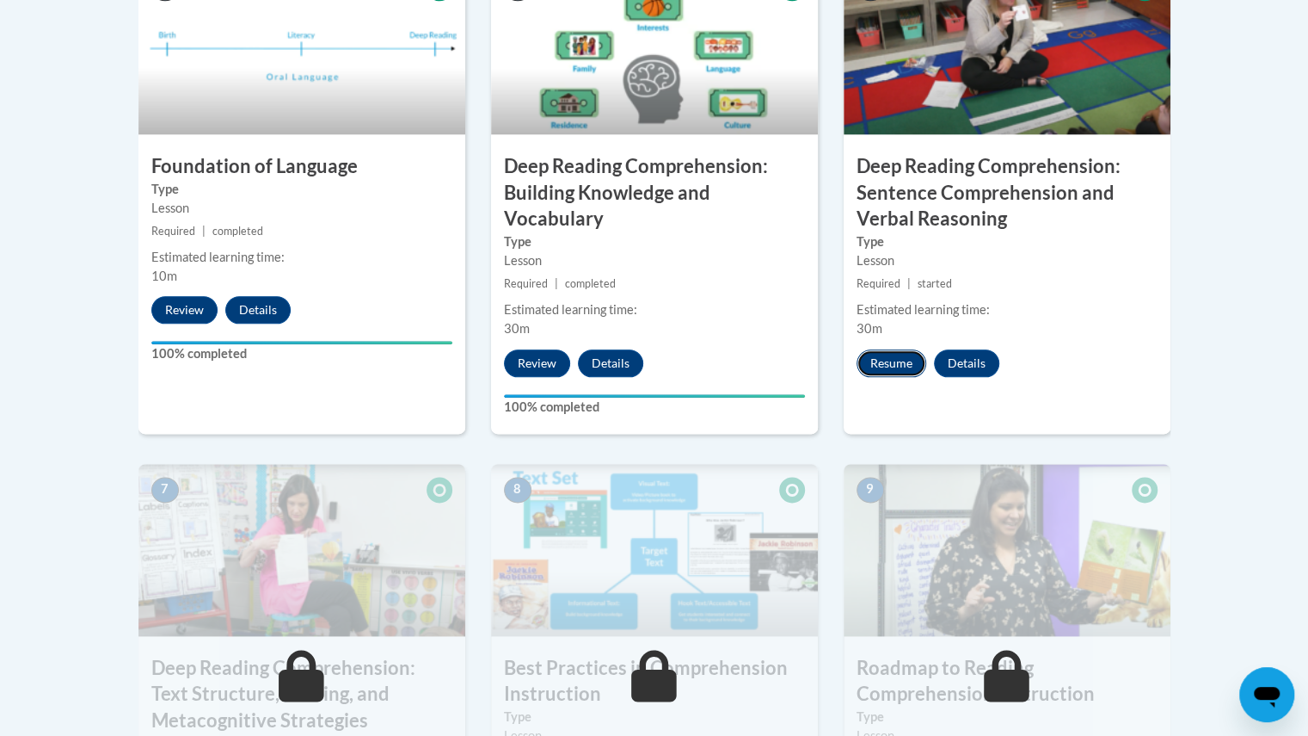
click at [901, 366] on button "Resume" at bounding box center [892, 363] width 70 height 28
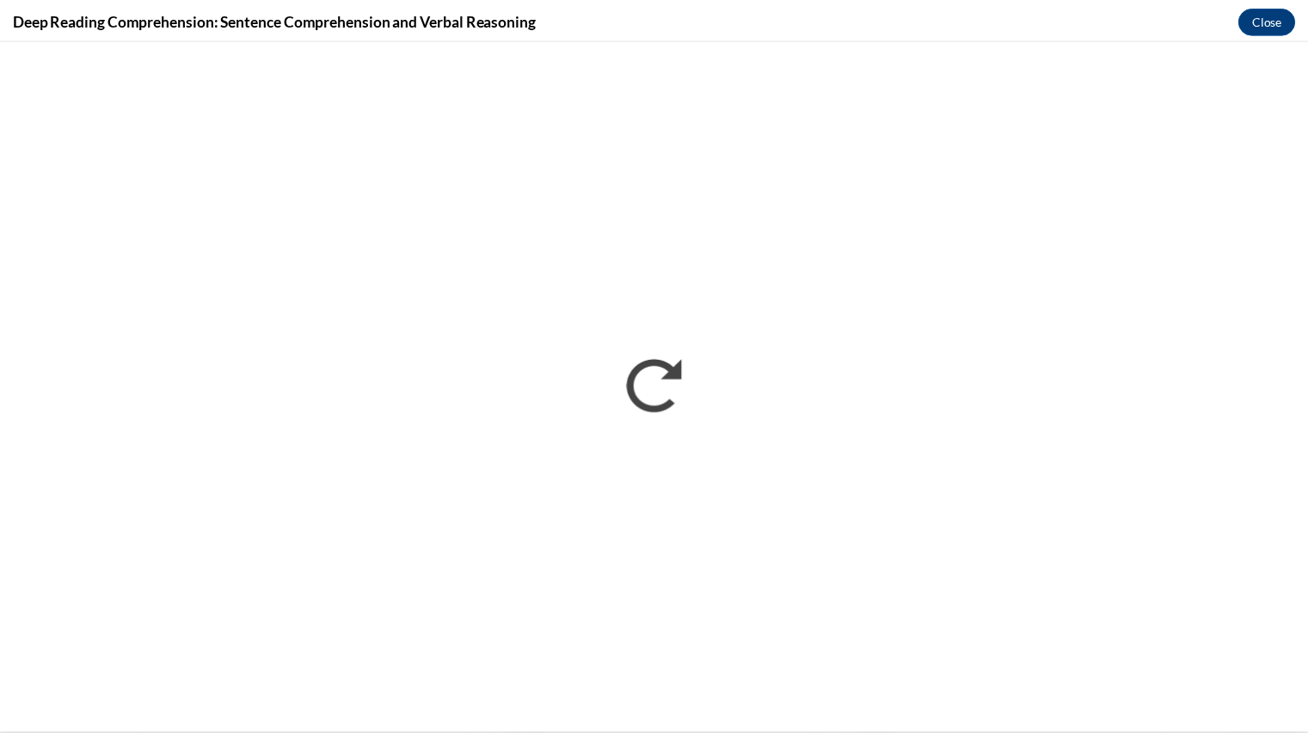
scroll to position [0, 0]
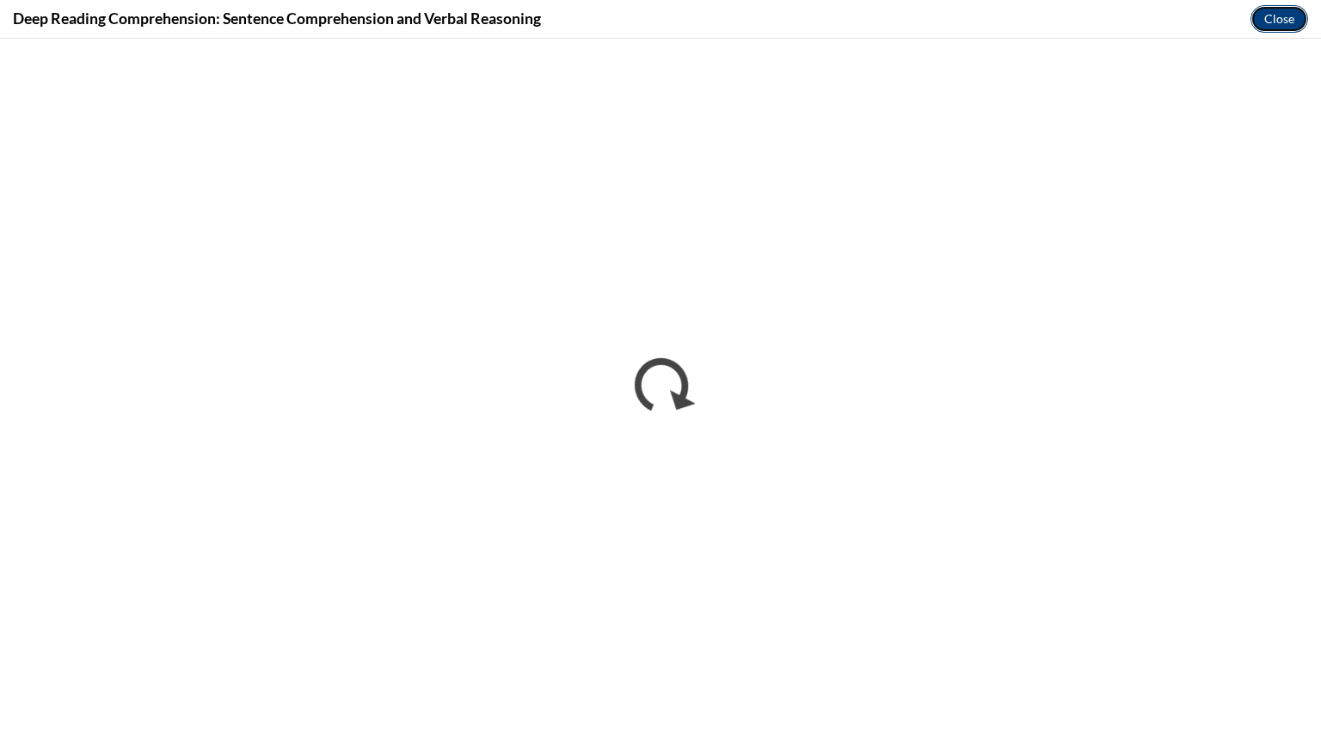
click at [1284, 19] on button "Close" at bounding box center [1280, 19] width 58 height 28
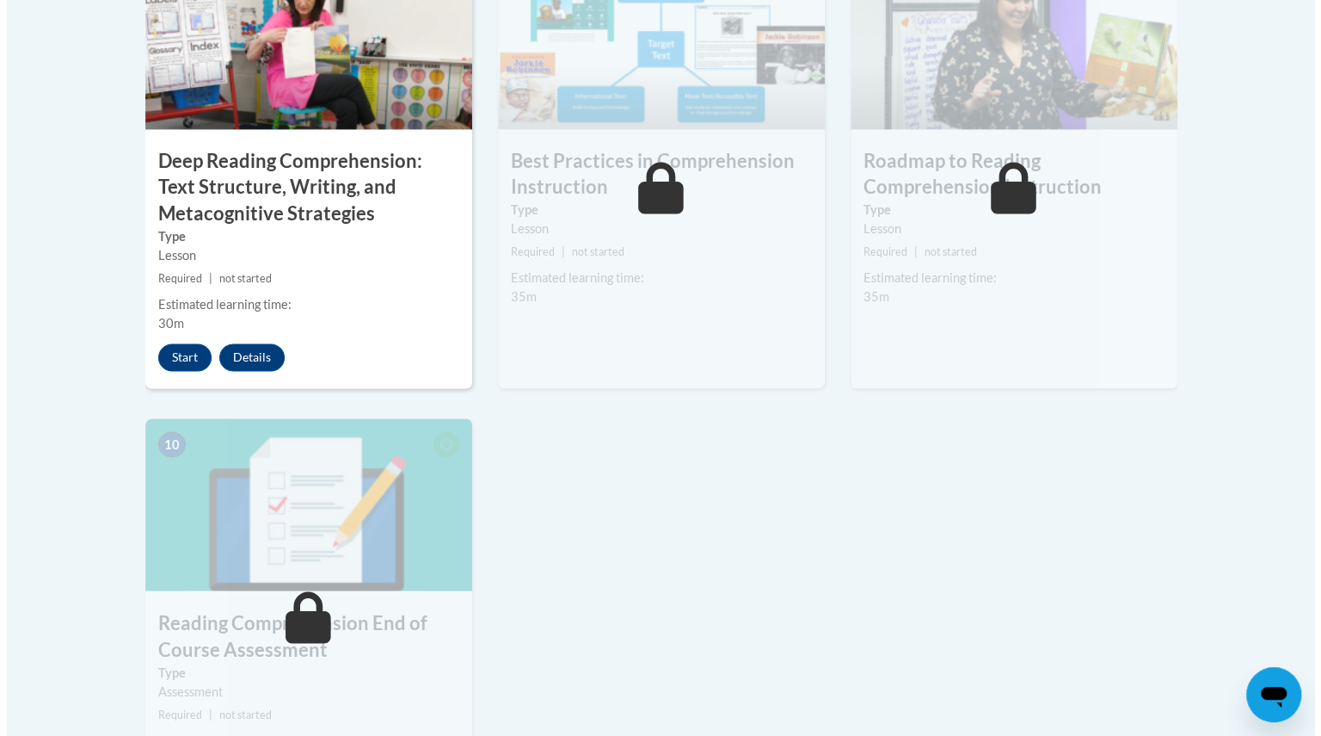
scroll to position [1570, 0]
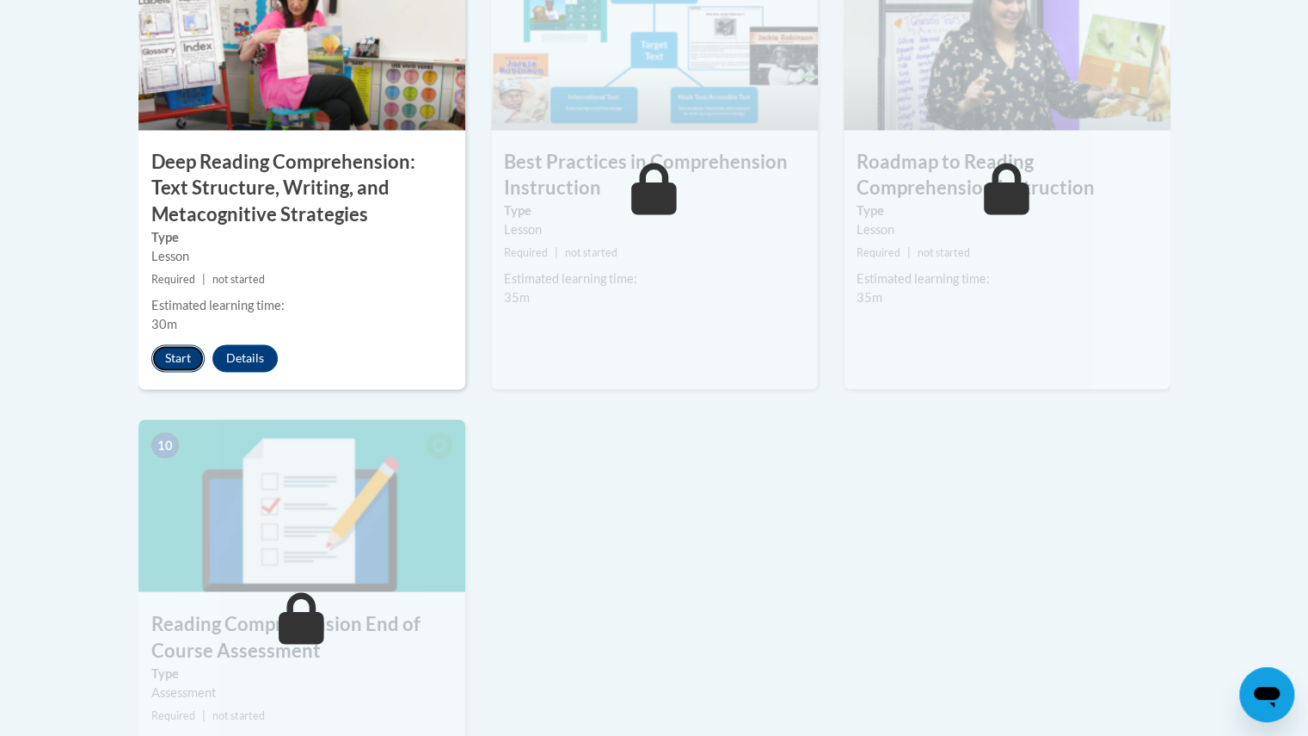
click at [170, 361] on button "Start" at bounding box center [177, 358] width 53 height 28
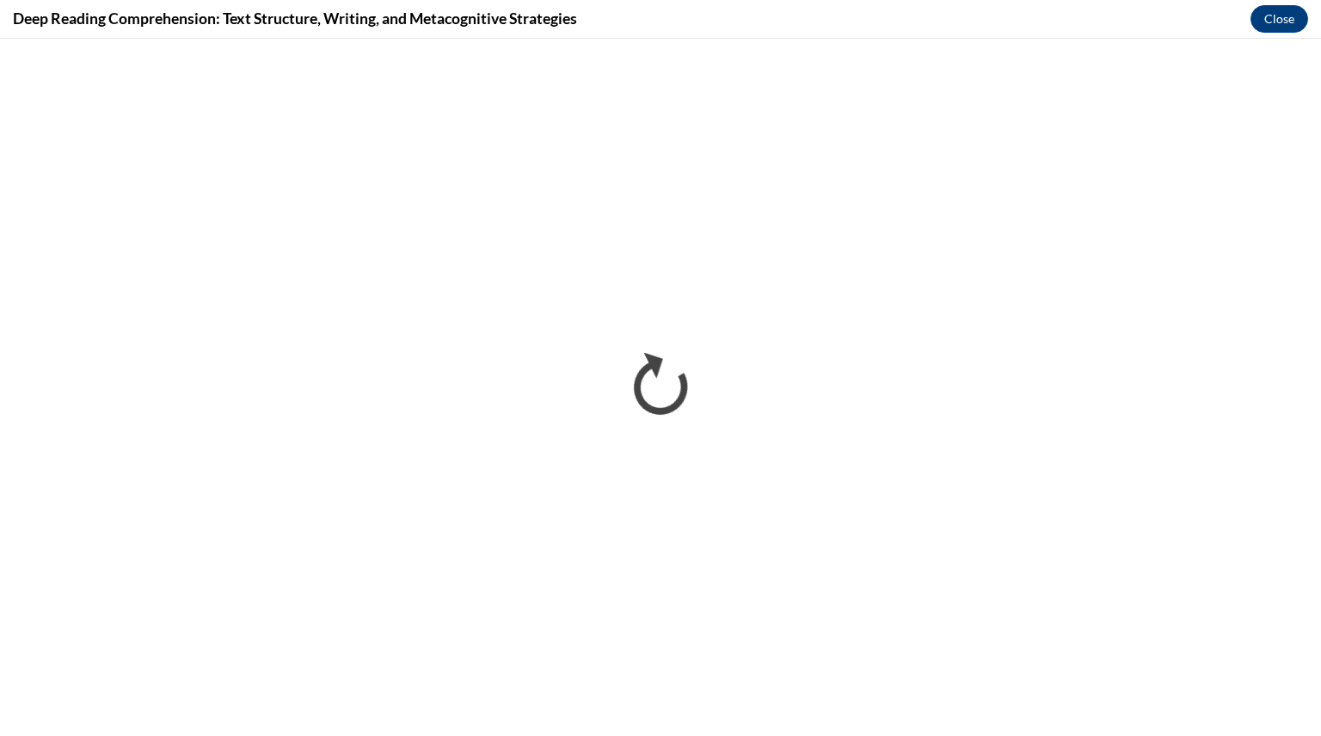
scroll to position [0, 0]
click at [1275, 19] on button "Close" at bounding box center [1280, 19] width 58 height 28
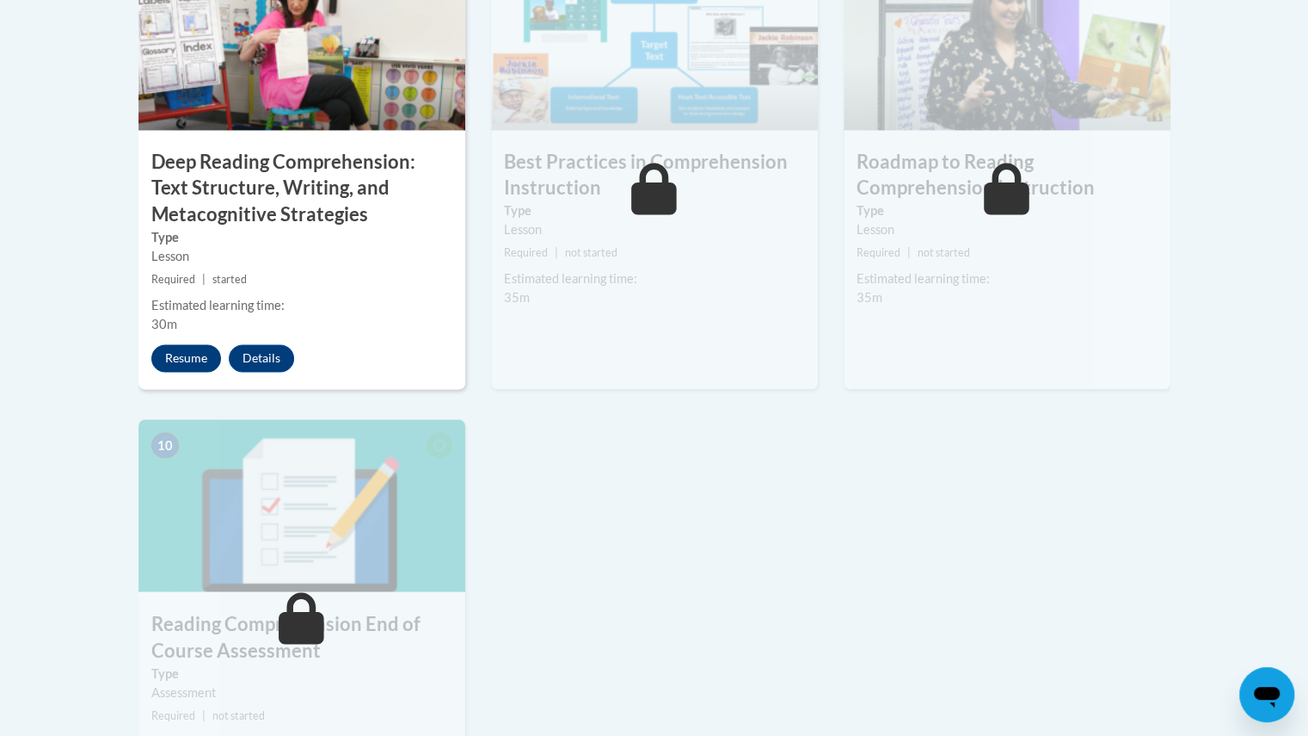
click at [182, 366] on button "Resume" at bounding box center [186, 358] width 70 height 28
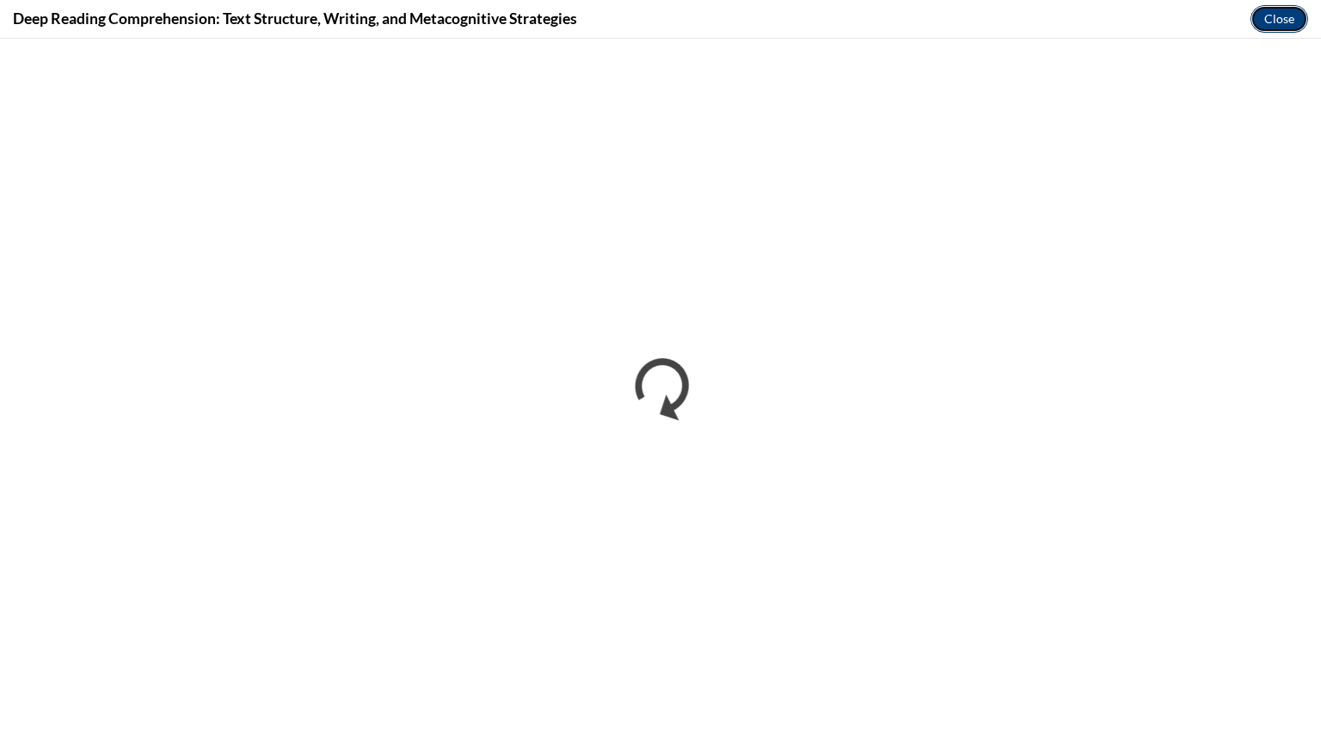
click at [1289, 27] on button "Close" at bounding box center [1280, 19] width 58 height 28
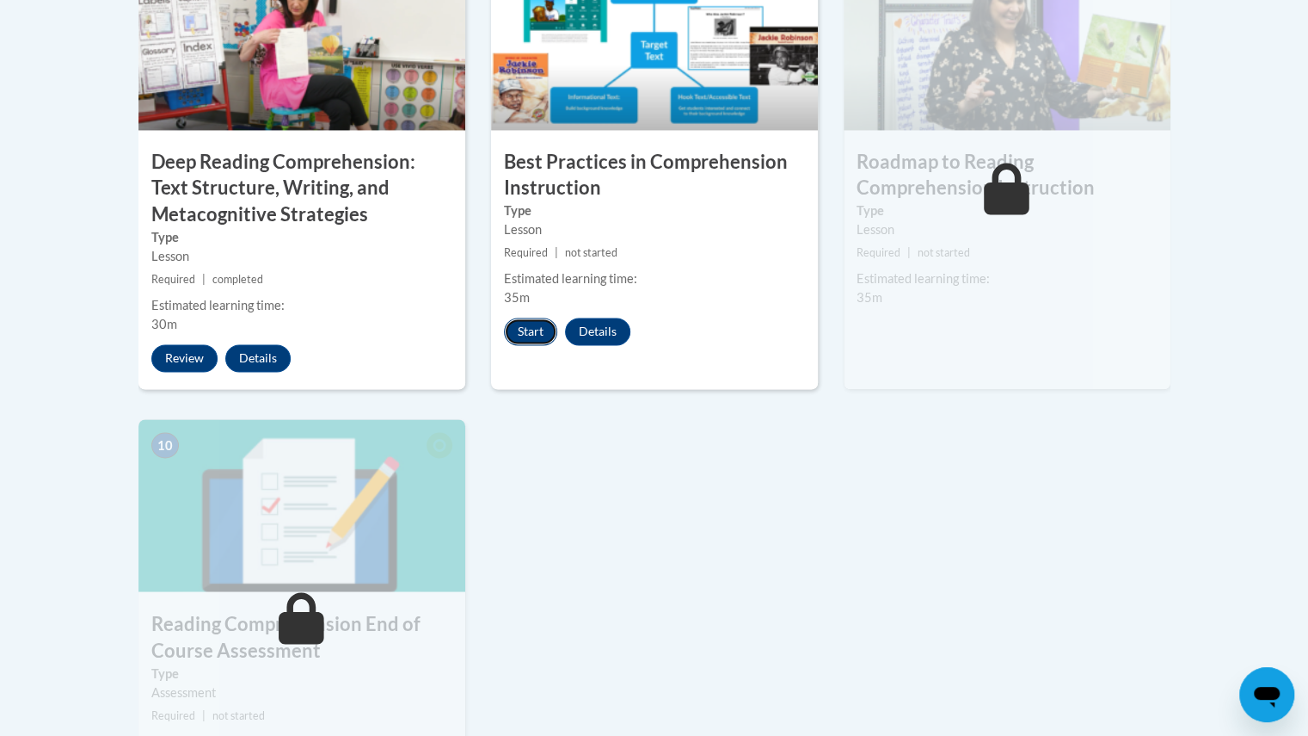
click at [526, 332] on button "Start" at bounding box center [530, 331] width 53 height 28
